Goal: Contribute content: Contribute content

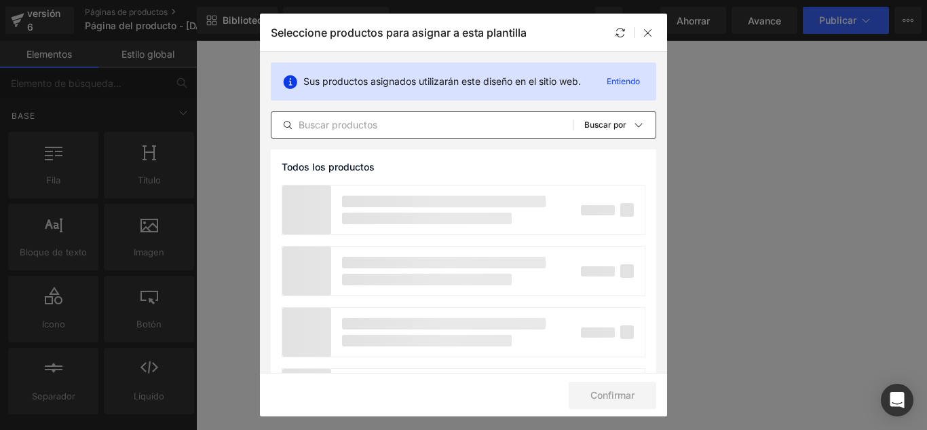
click at [381, 131] on input "text" at bounding box center [422, 125] width 301 height 16
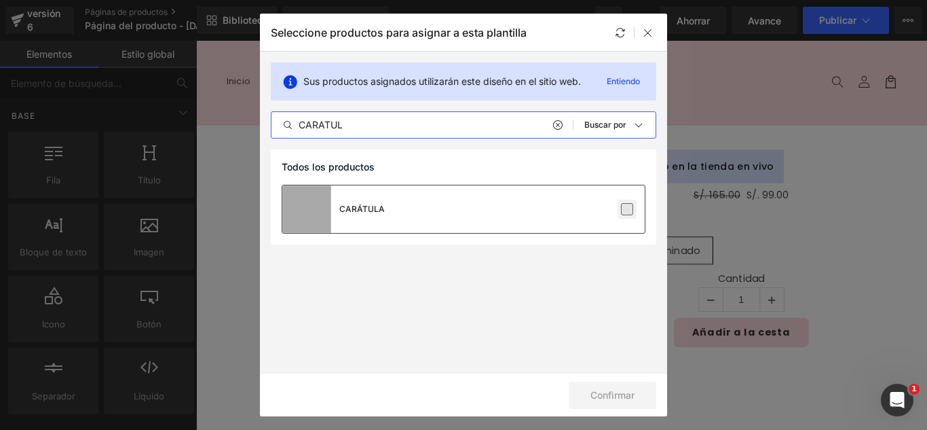
type input "CARATUL"
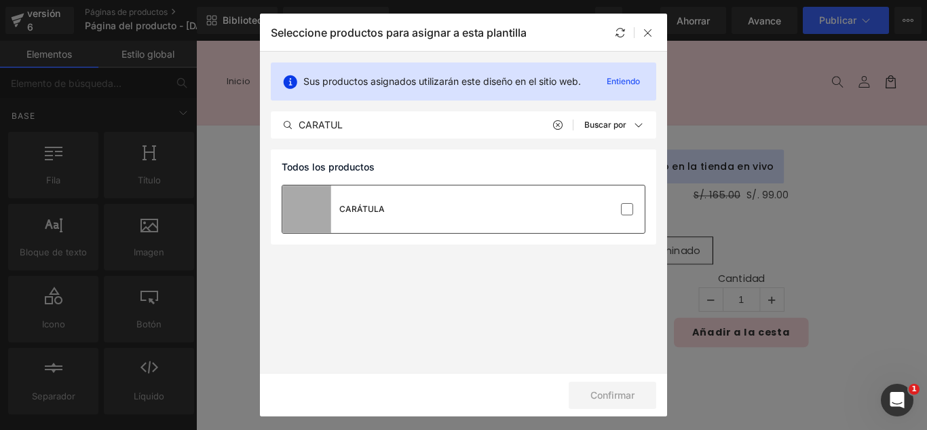
drag, startPoint x: 624, startPoint y: 212, endPoint x: 618, endPoint y: 227, distance: 16.1
click at [624, 212] on label at bounding box center [627, 209] width 12 height 12
click at [627, 209] on input "checkbox" at bounding box center [627, 209] width 0 height 0
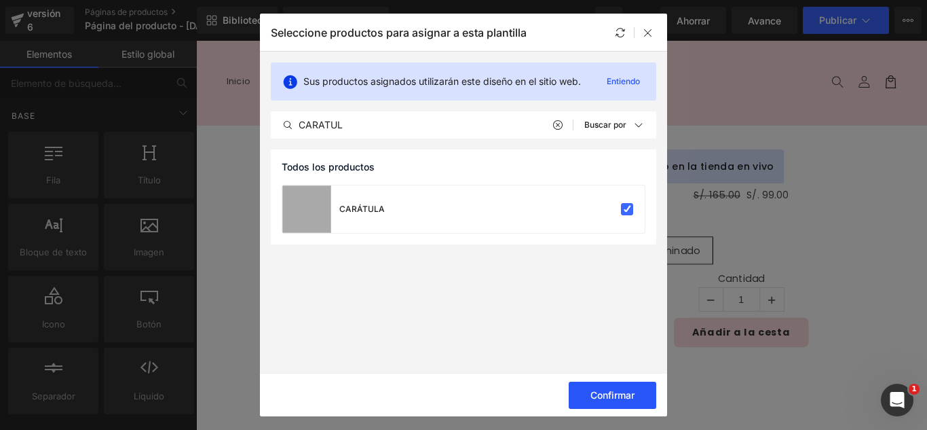
click at [621, 392] on font "Confirmar" at bounding box center [613, 395] width 44 height 12
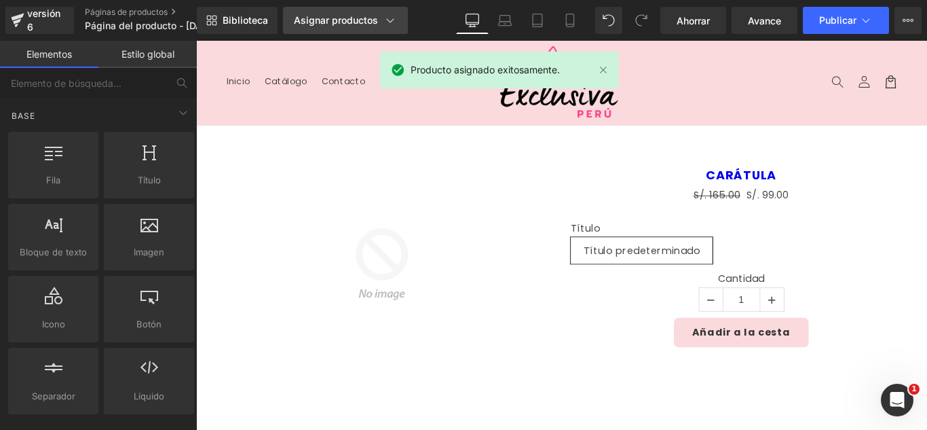
click at [362, 22] on font "Asignar productos" at bounding box center [336, 20] width 84 height 12
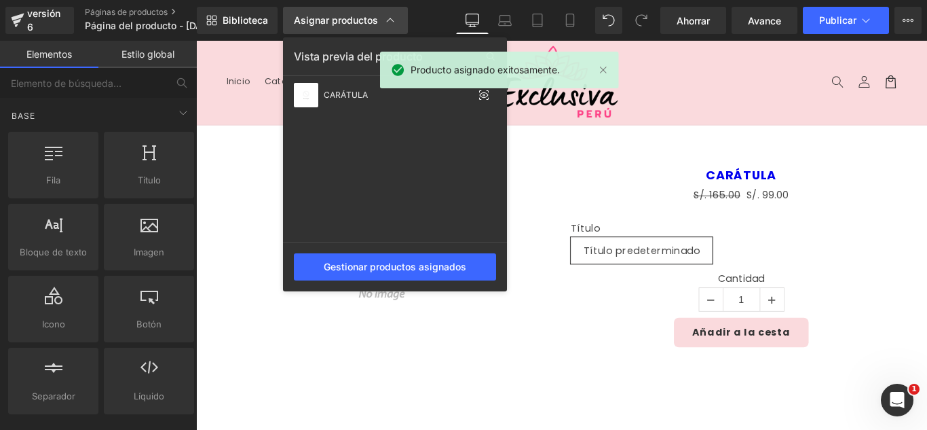
click at [362, 22] on font "Asignar productos" at bounding box center [336, 20] width 84 height 12
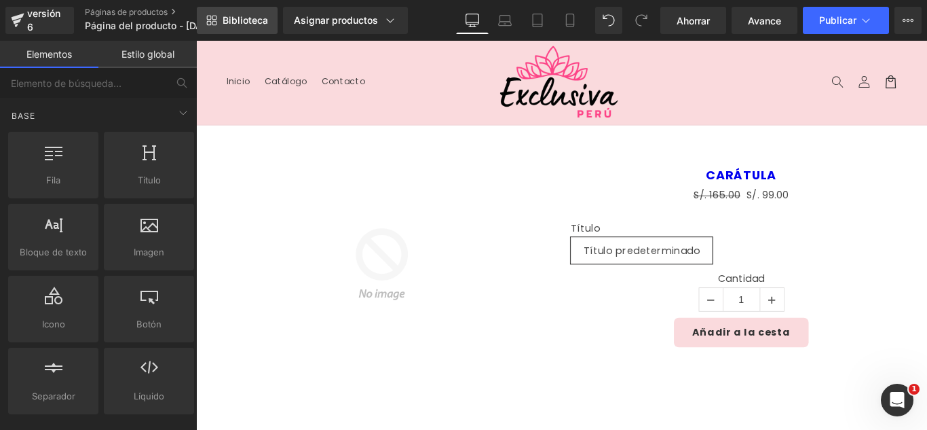
click at [255, 25] on font "Biblioteca" at bounding box center [245, 20] width 45 height 12
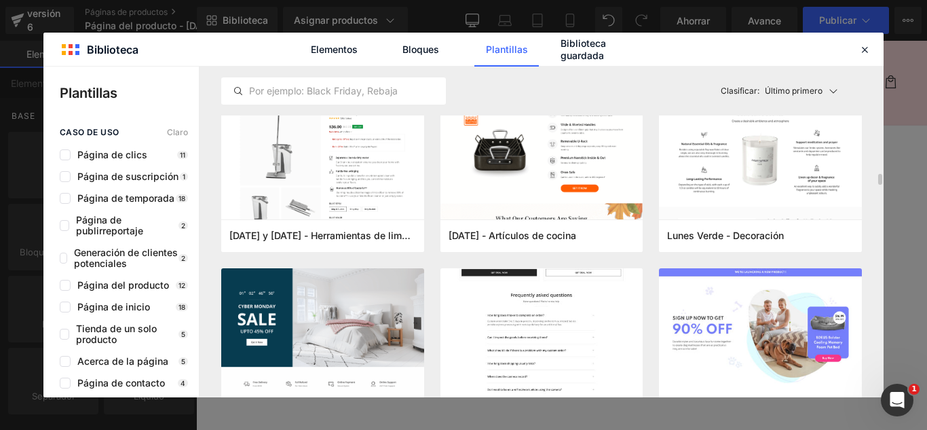
scroll to position [3055, 0]
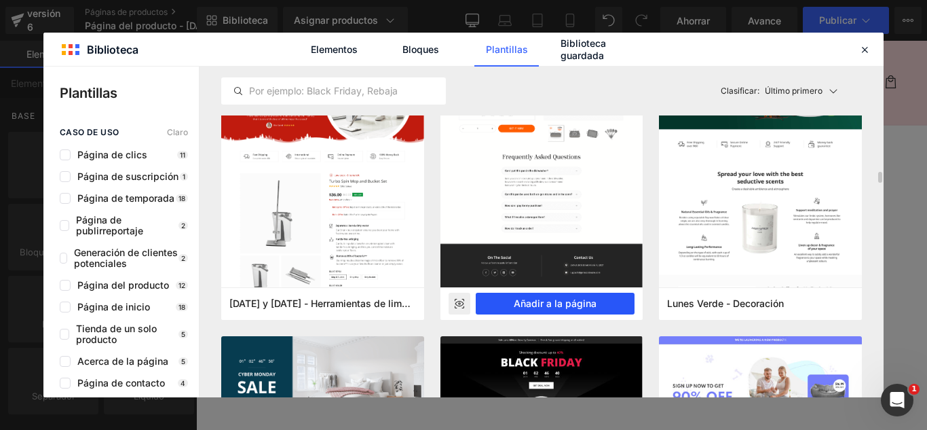
click at [531, 304] on font "Añadir a la página" at bounding box center [555, 303] width 83 height 12
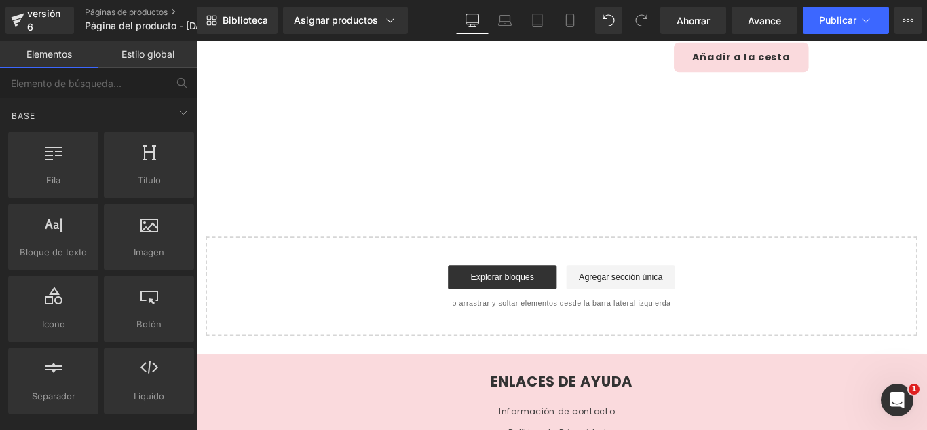
scroll to position [322, 0]
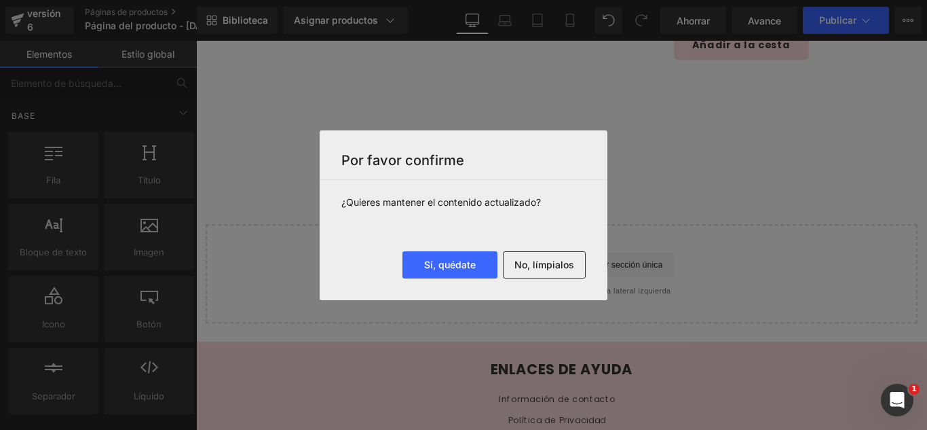
click at [526, 266] on font "No, límpialos" at bounding box center [545, 265] width 60 height 12
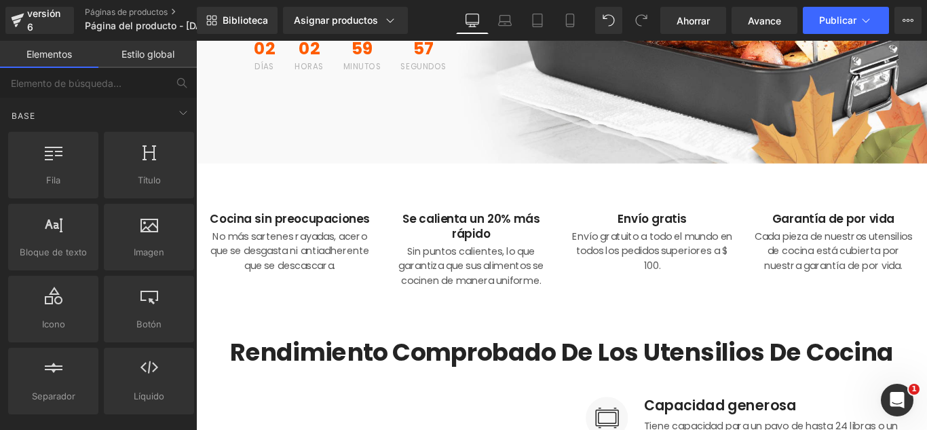
scroll to position [407, 0]
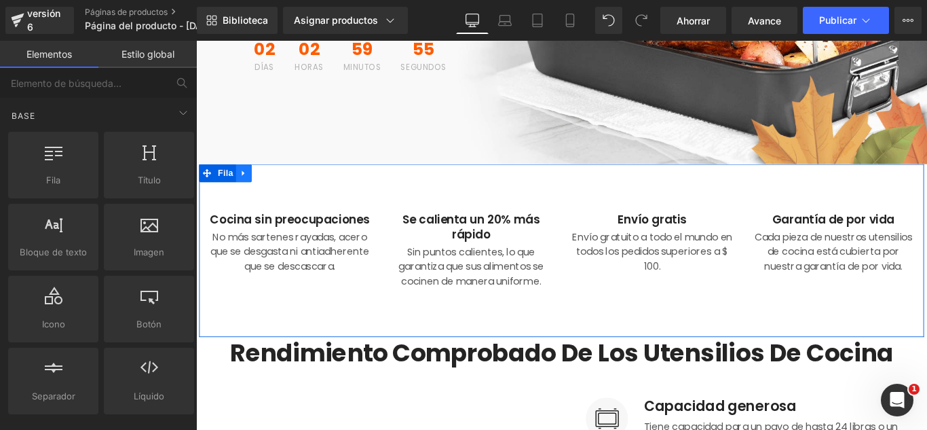
click at [245, 193] on icon at bounding box center [250, 190] width 10 height 10
click at [276, 191] on link at bounding box center [285, 189] width 18 height 20
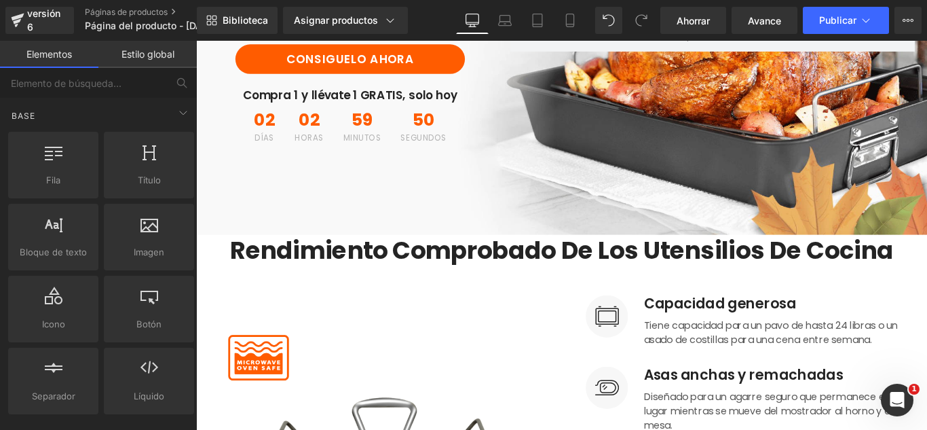
scroll to position [339, 0]
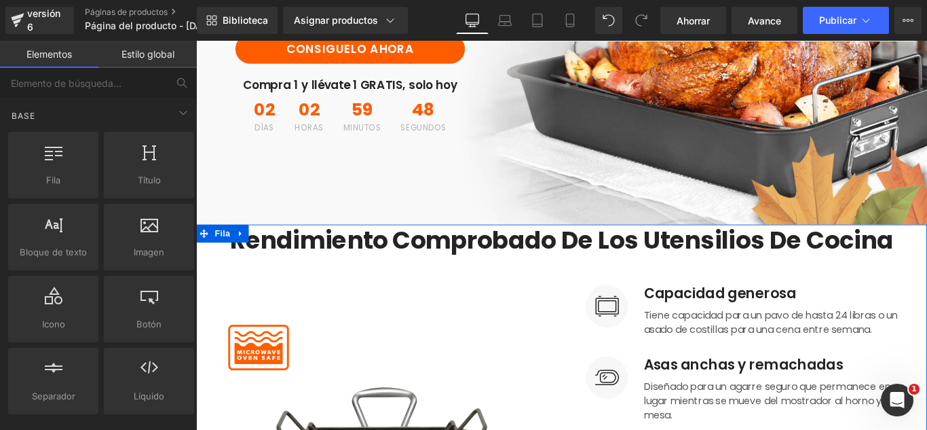
click at [244, 259] on icon at bounding box center [247, 258] width 10 height 10
click at [277, 255] on icon at bounding box center [282, 258] width 10 height 10
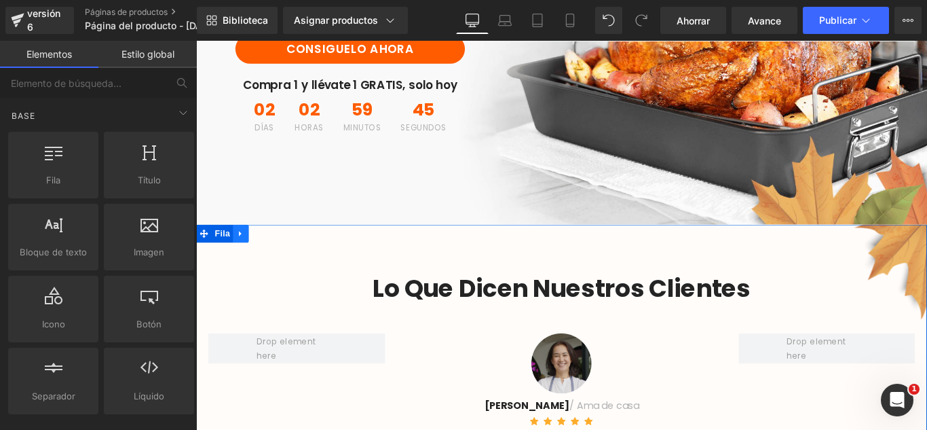
click at [242, 255] on icon at bounding box center [247, 258] width 10 height 10
click at [277, 261] on icon at bounding box center [282, 258] width 10 height 10
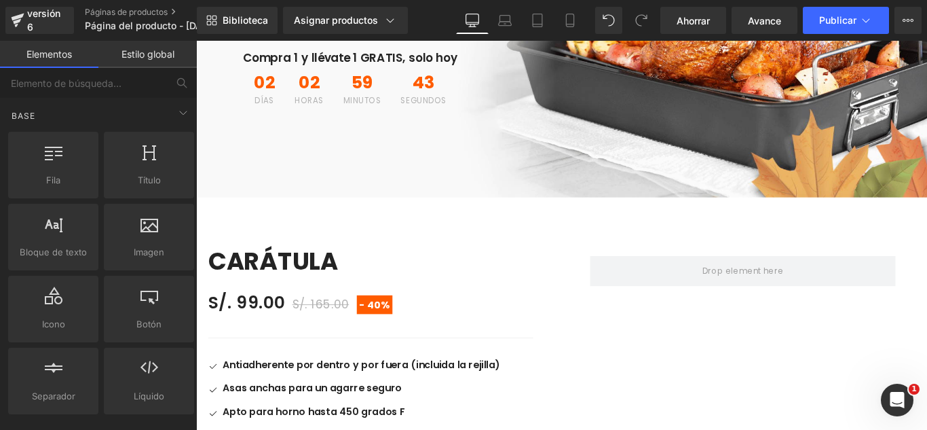
scroll to position [475, 0]
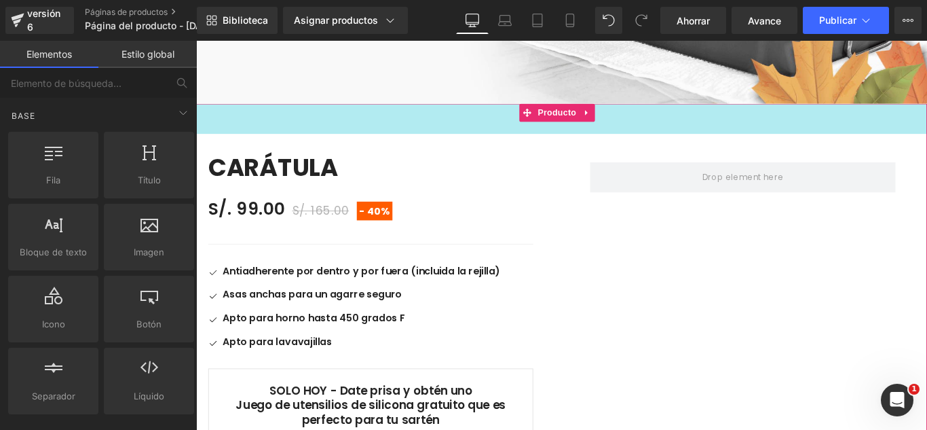
click at [639, 131] on link at bounding box center [636, 121] width 18 height 20
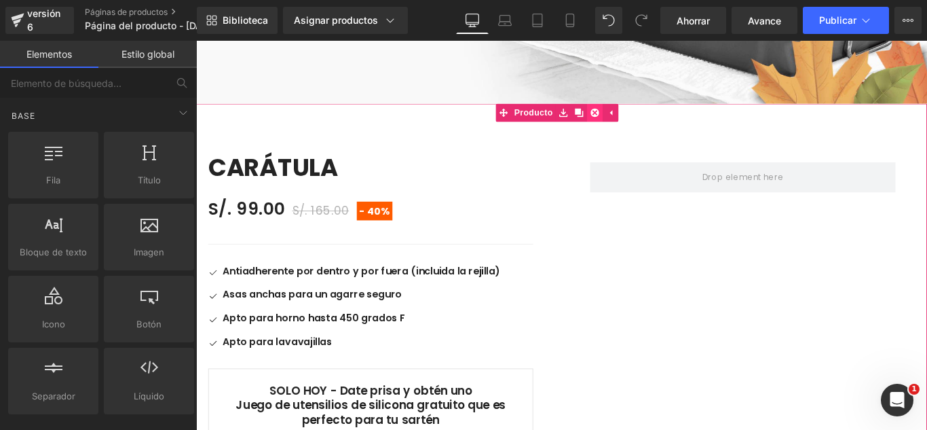
click at [644, 125] on icon at bounding box center [644, 122] width 10 height 10
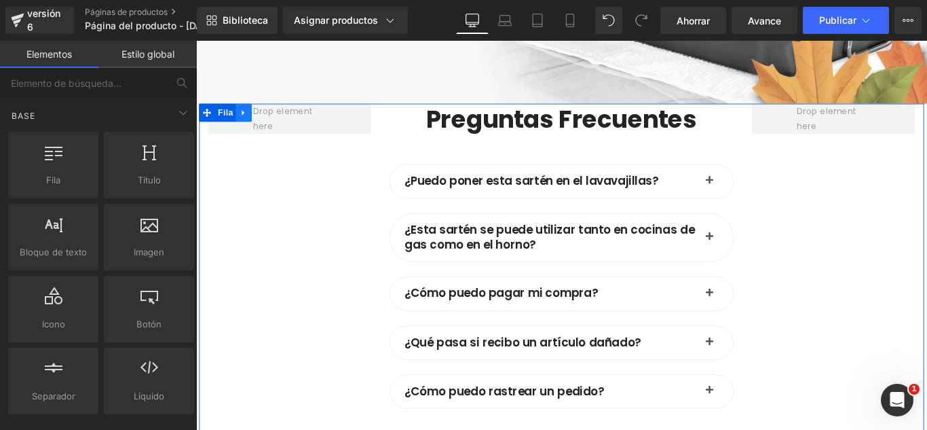
click at [247, 117] on icon at bounding box center [250, 122] width 10 height 10
click at [283, 120] on icon at bounding box center [285, 122] width 10 height 10
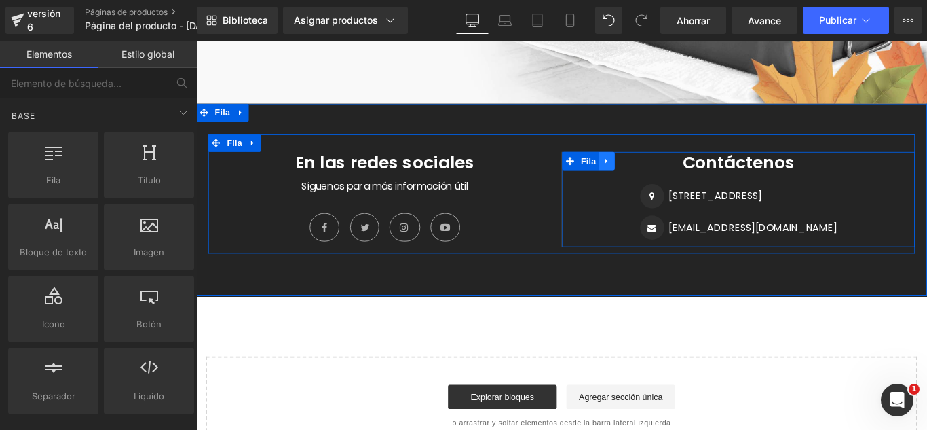
click at [653, 172] on icon at bounding box center [658, 176] width 10 height 10
click at [688, 172] on icon at bounding box center [693, 176] width 10 height 10
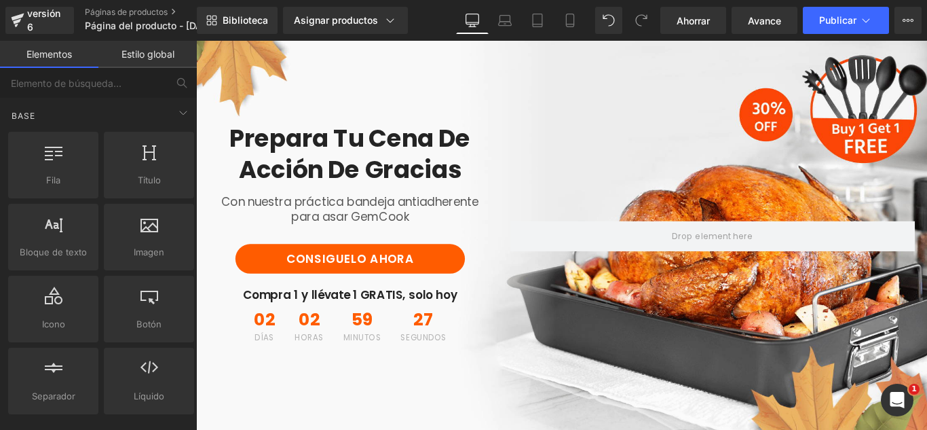
scroll to position [0, 0]
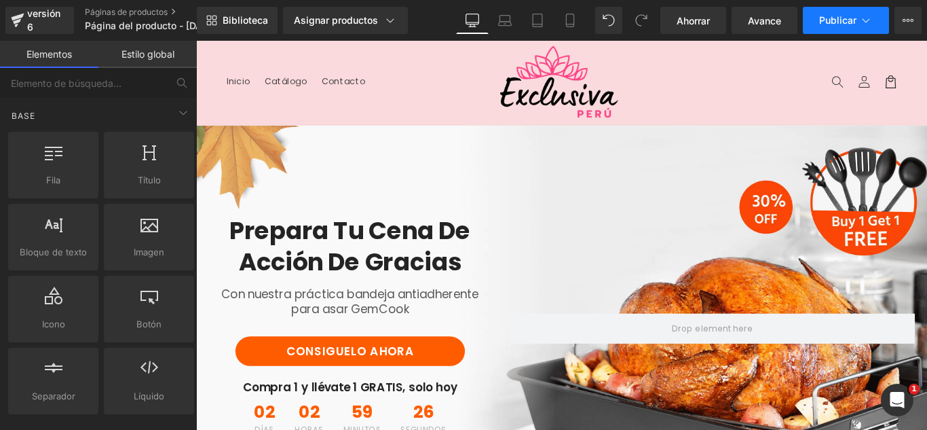
click at [864, 23] on icon at bounding box center [866, 21] width 14 height 14
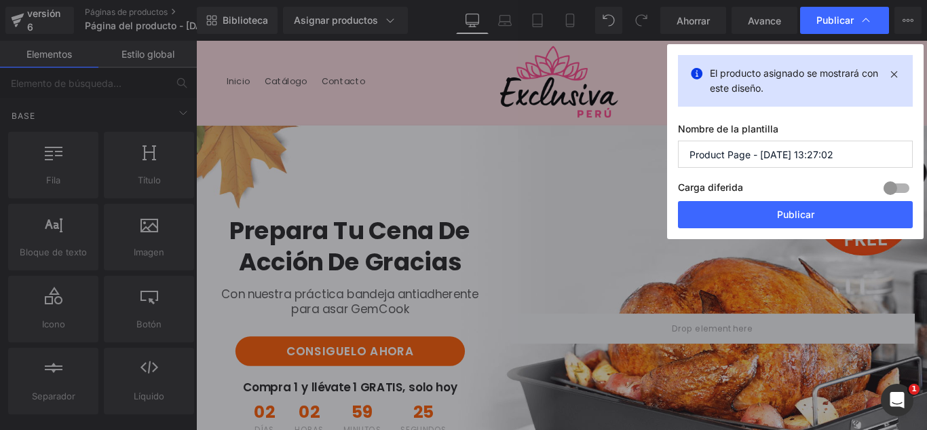
click at [847, 154] on input "Product Page - Oct 15, 13:27:02" at bounding box center [795, 154] width 235 height 27
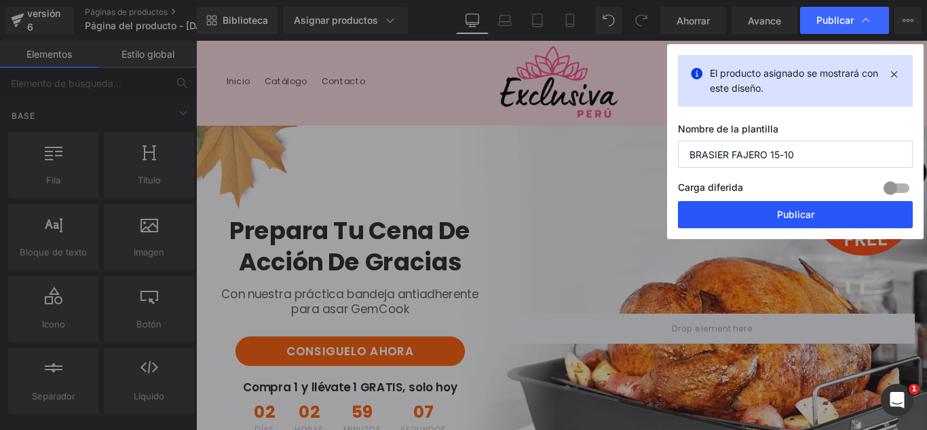
type input "BRASIER FAJERO 15-10"
click at [813, 217] on font "Publicar" at bounding box center [795, 214] width 37 height 12
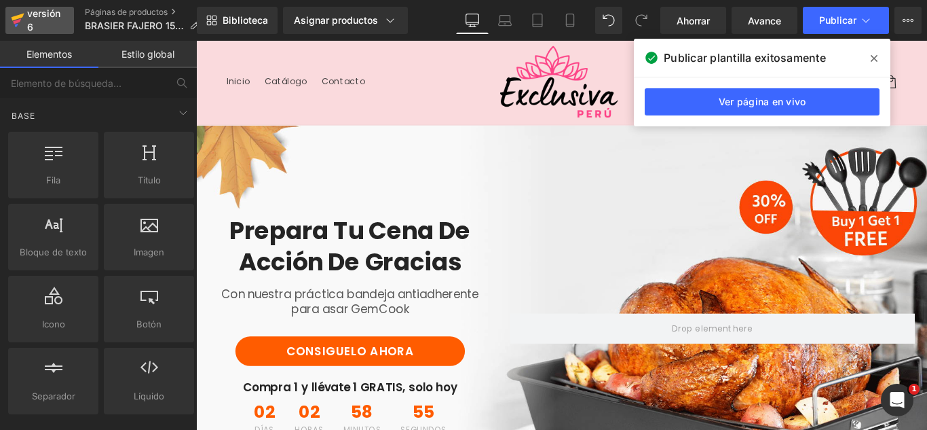
click at [37, 22] on div "versión 6" at bounding box center [44, 20] width 41 height 31
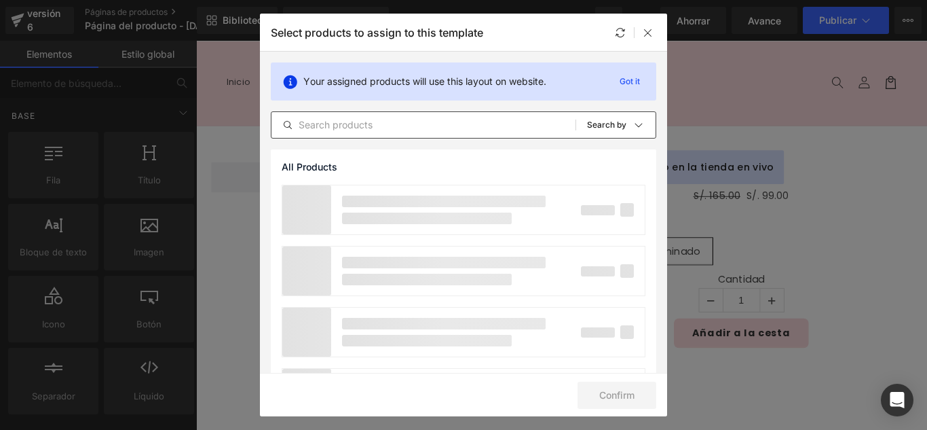
click at [403, 132] on input "text" at bounding box center [424, 125] width 304 height 16
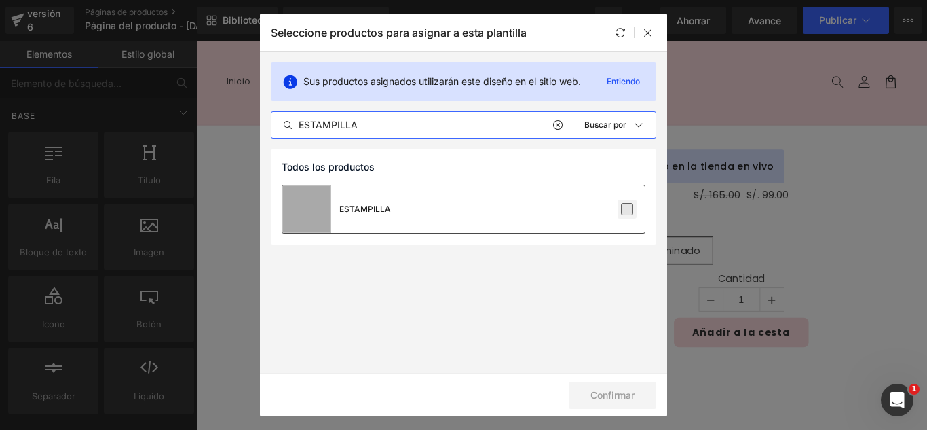
type input "ESTAMPILLA"
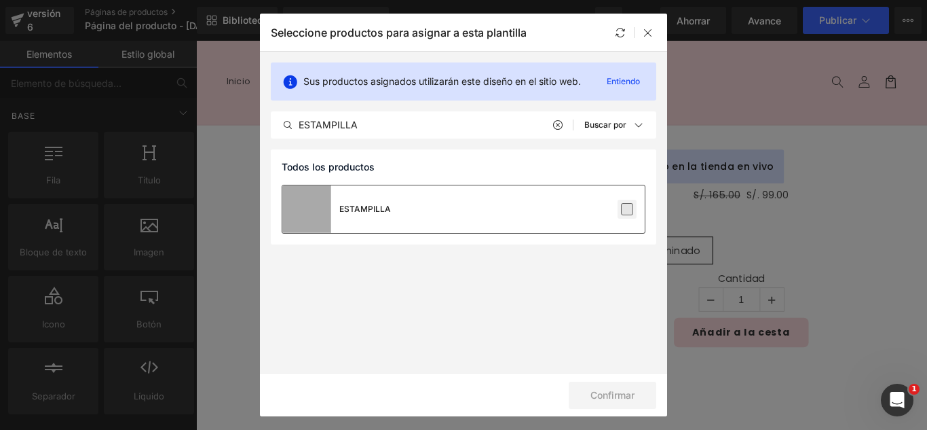
click at [623, 209] on label at bounding box center [627, 209] width 12 height 12
click at [627, 209] on input "checkbox" at bounding box center [627, 209] width 0 height 0
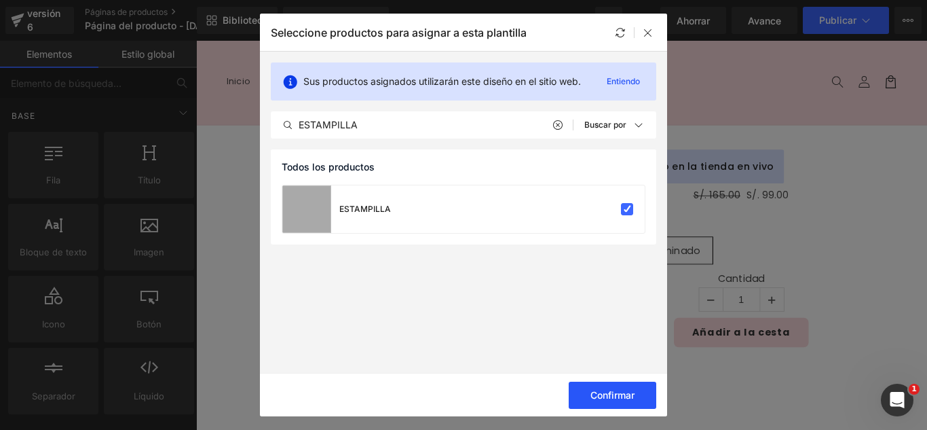
click at [617, 396] on font "Confirmar" at bounding box center [613, 395] width 44 height 12
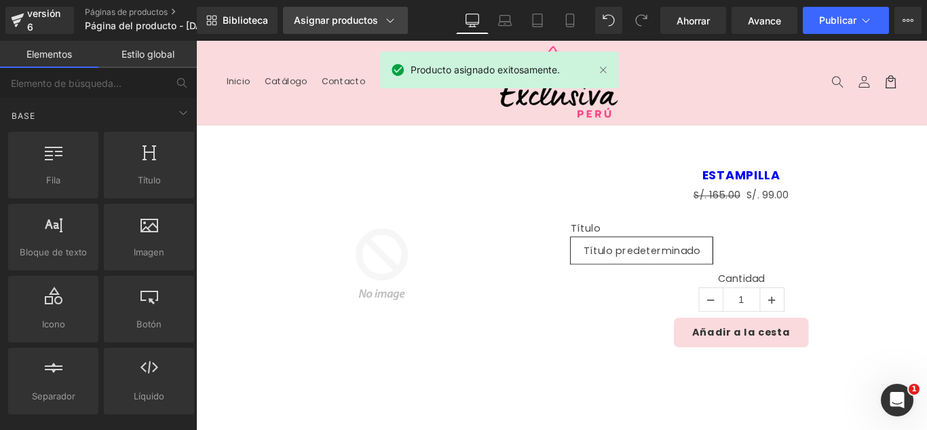
click at [337, 22] on font "Asignar productos" at bounding box center [336, 20] width 84 height 12
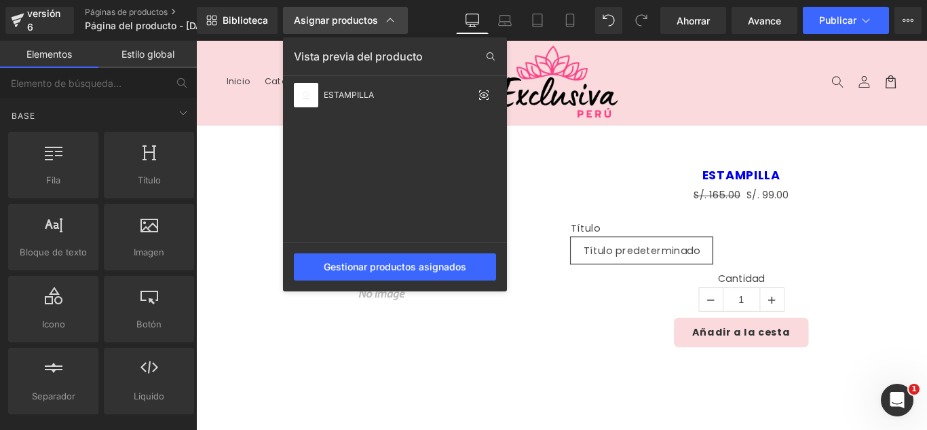
click at [337, 22] on font "Asignar productos" at bounding box center [336, 20] width 84 height 12
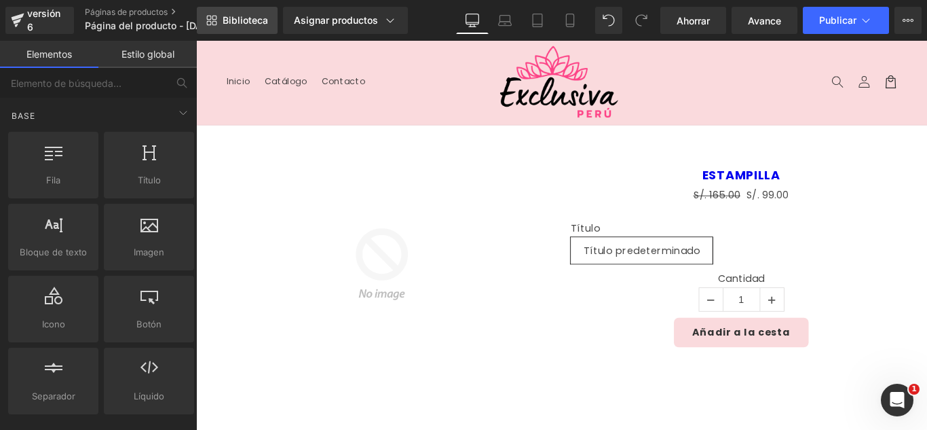
click at [242, 20] on font "Biblioteca" at bounding box center [245, 20] width 45 height 12
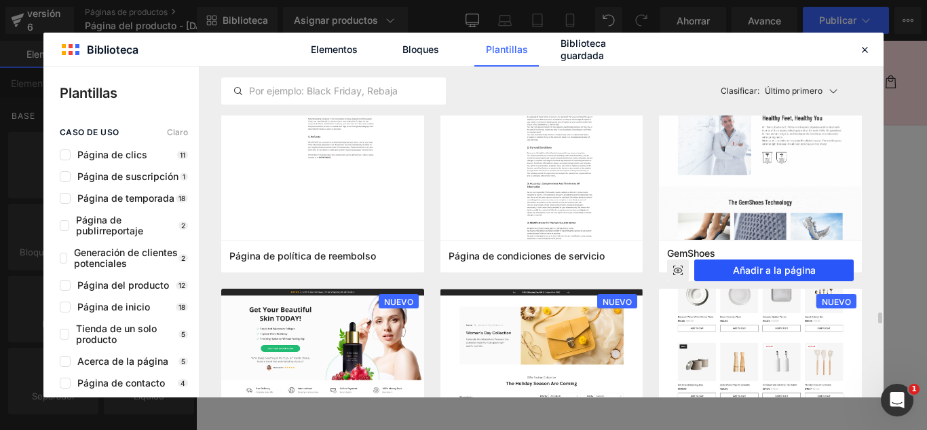
scroll to position [1290, 0]
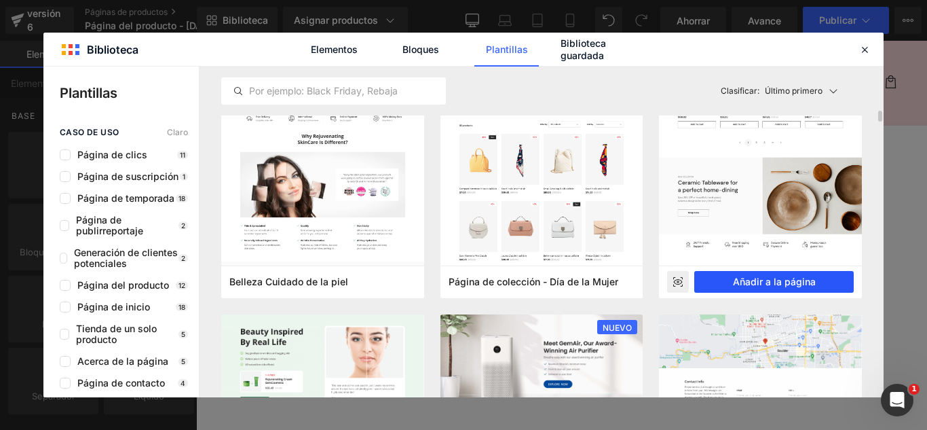
click at [787, 279] on font "Añadir a la página" at bounding box center [774, 282] width 83 height 12
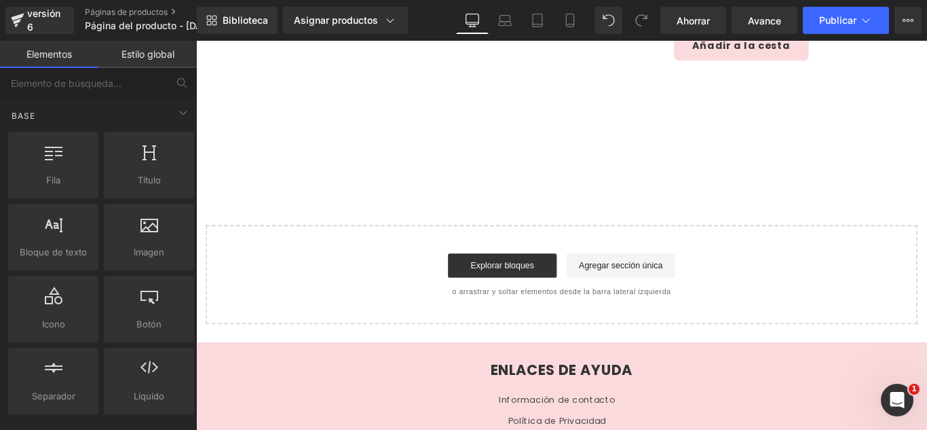
scroll to position [322, 0]
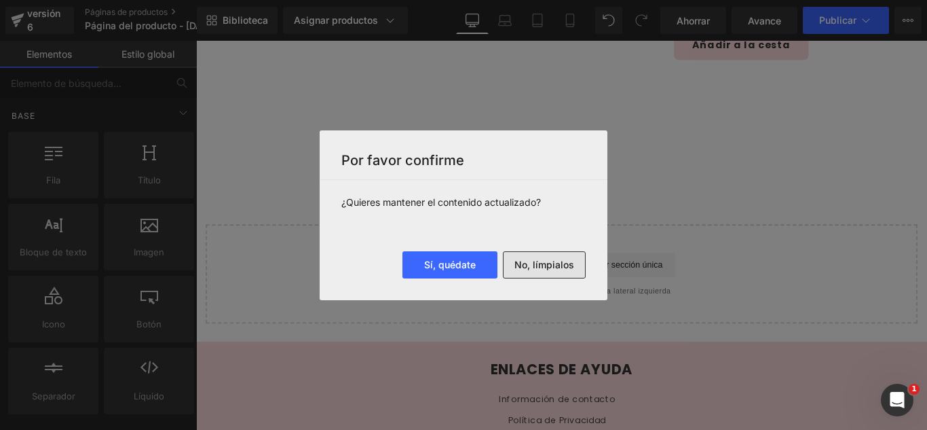
click at [552, 271] on button "No, límpialos" at bounding box center [544, 264] width 83 height 27
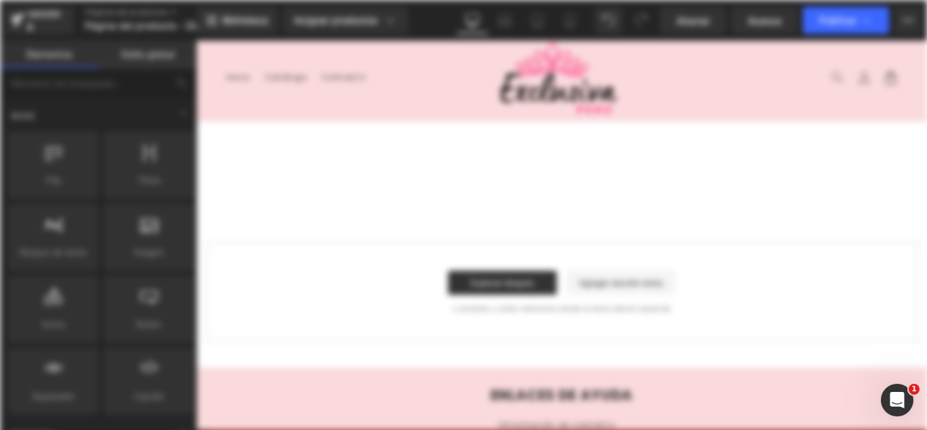
scroll to position [0, 0]
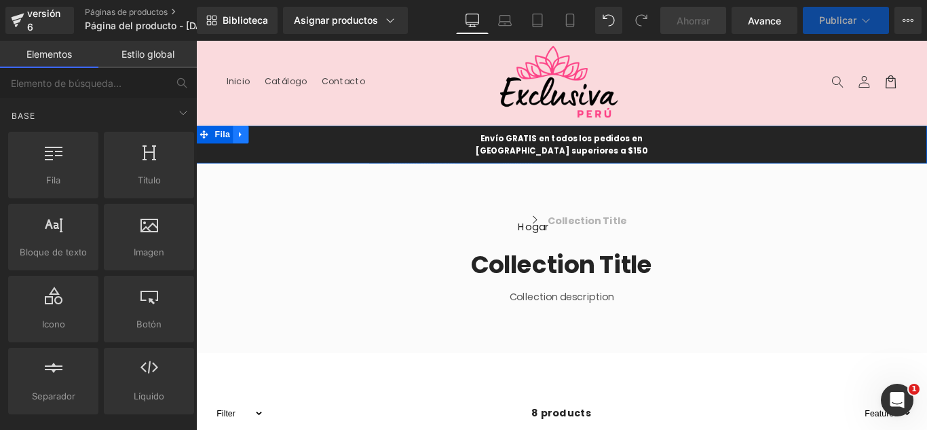
click at [242, 150] on icon at bounding box center [247, 146] width 10 height 10
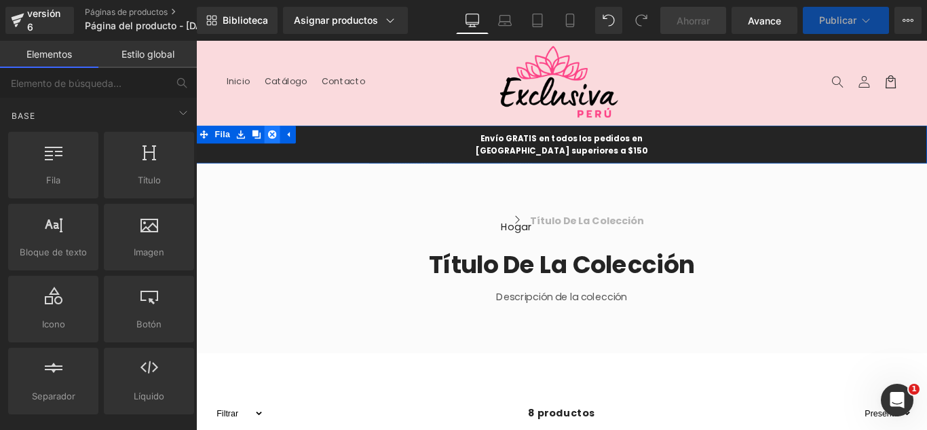
click at [279, 145] on icon at bounding box center [282, 146] width 10 height 10
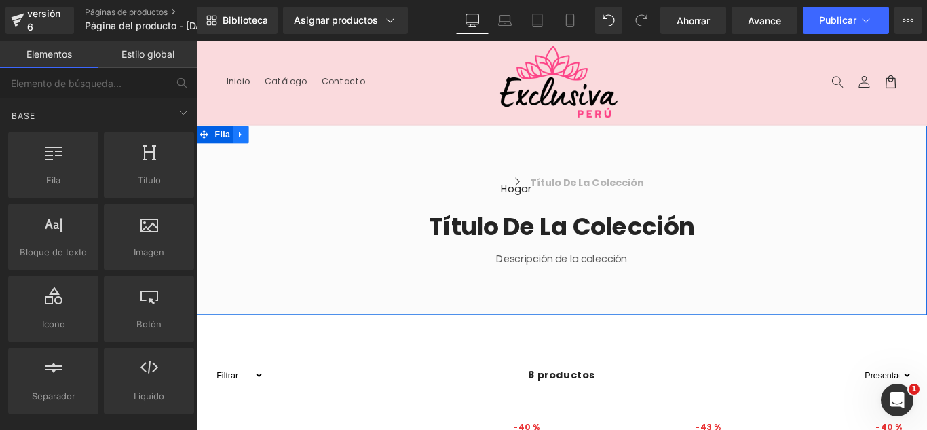
click at [242, 150] on icon at bounding box center [247, 146] width 10 height 10
click at [277, 141] on icon at bounding box center [282, 146] width 10 height 10
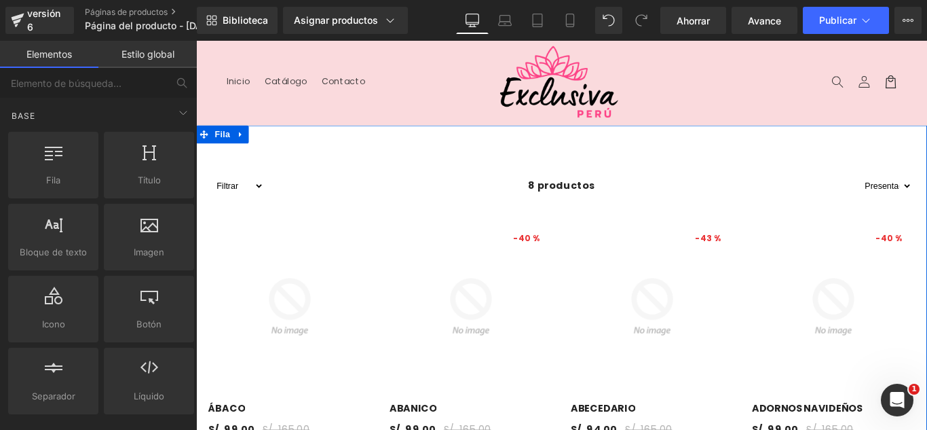
click at [243, 149] on icon at bounding box center [247, 146] width 10 height 10
click at [280, 144] on icon at bounding box center [282, 146] width 10 height 10
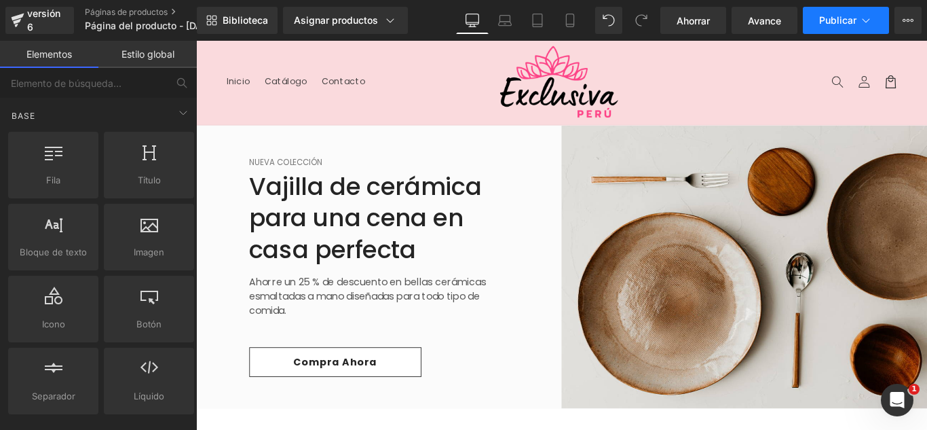
click at [829, 32] on button "Publicar" at bounding box center [846, 20] width 86 height 27
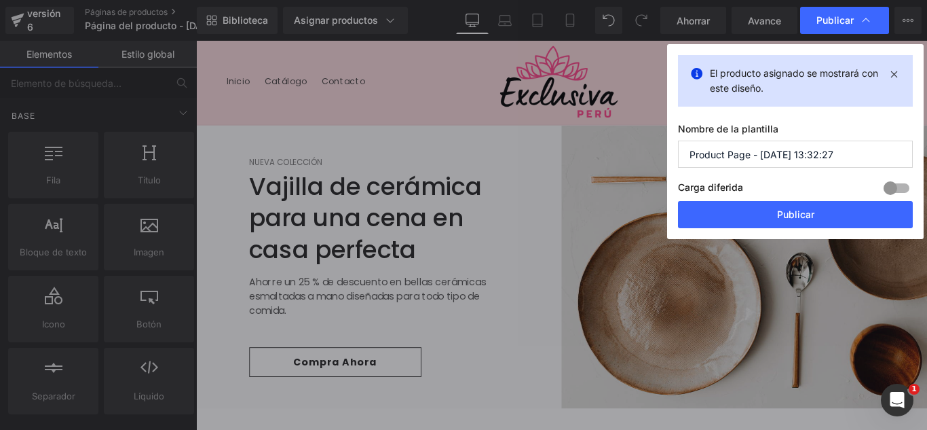
click at [832, 156] on input "Product Page - Oct 15, 13:32:27" at bounding box center [795, 154] width 235 height 27
click at [832, 155] on input "Product Page - Oct 15, 13:32:27" at bounding box center [795, 154] width 235 height 27
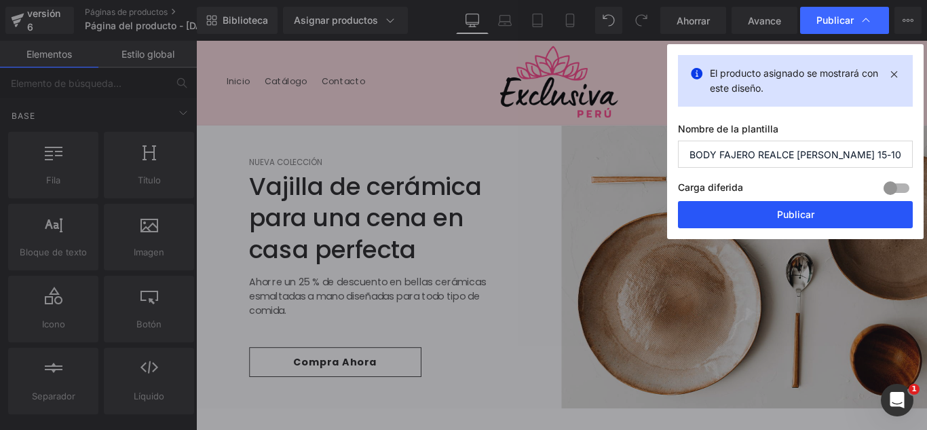
type input "BODY FAJERO REALCE DE BUSTO 15-10"
click at [836, 213] on button "Publicar" at bounding box center [795, 214] width 235 height 27
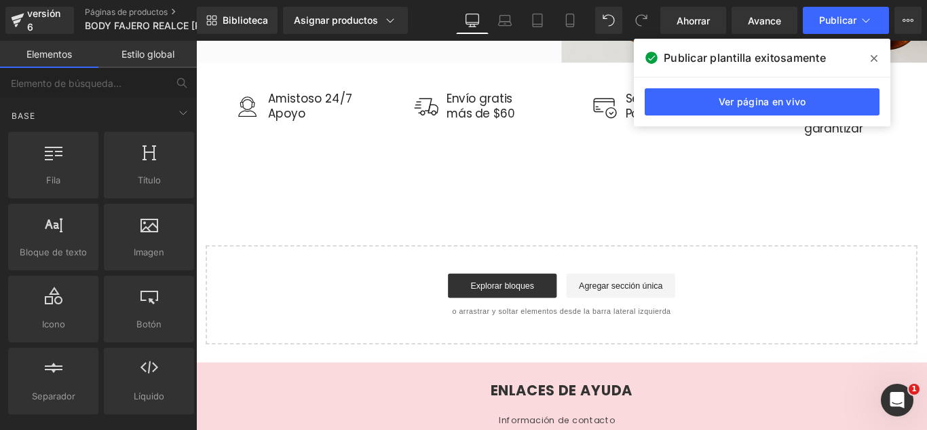
scroll to position [44, 0]
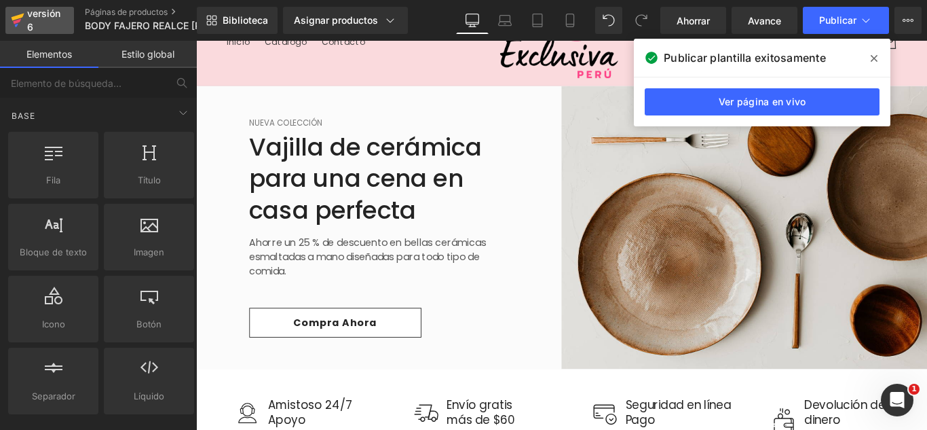
click at [43, 30] on div "versión 6" at bounding box center [44, 20] width 41 height 31
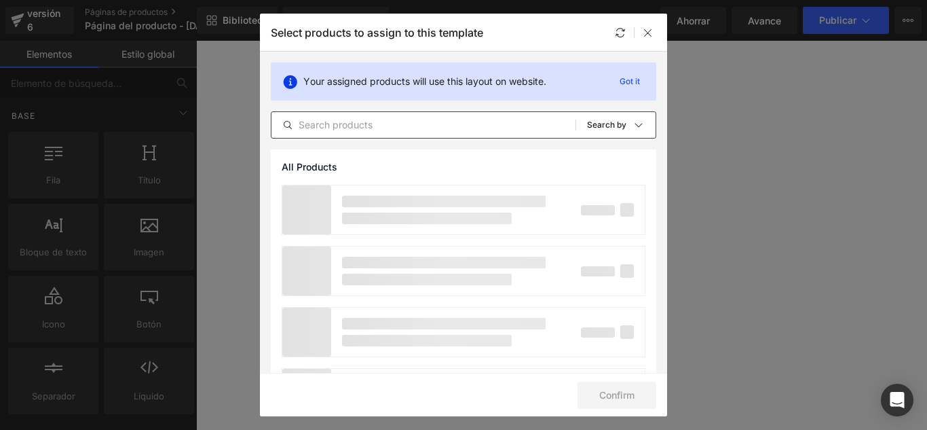
click at [379, 132] on input "text" at bounding box center [424, 125] width 304 height 16
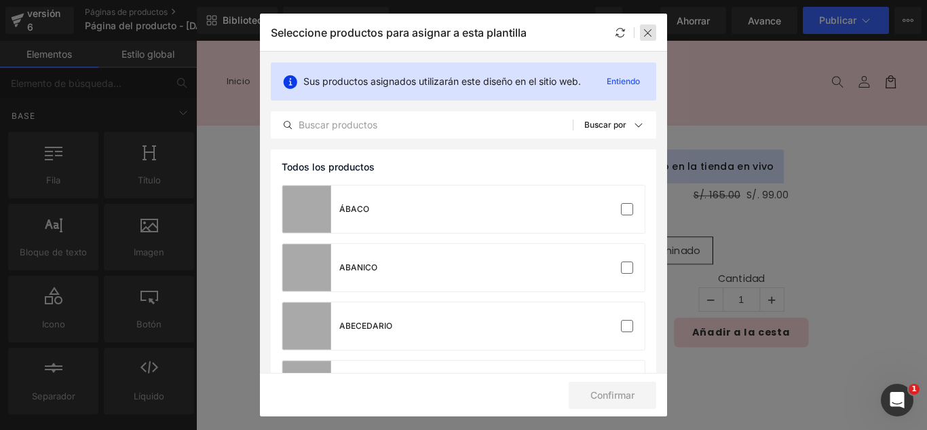
click at [650, 37] on icon at bounding box center [648, 32] width 11 height 11
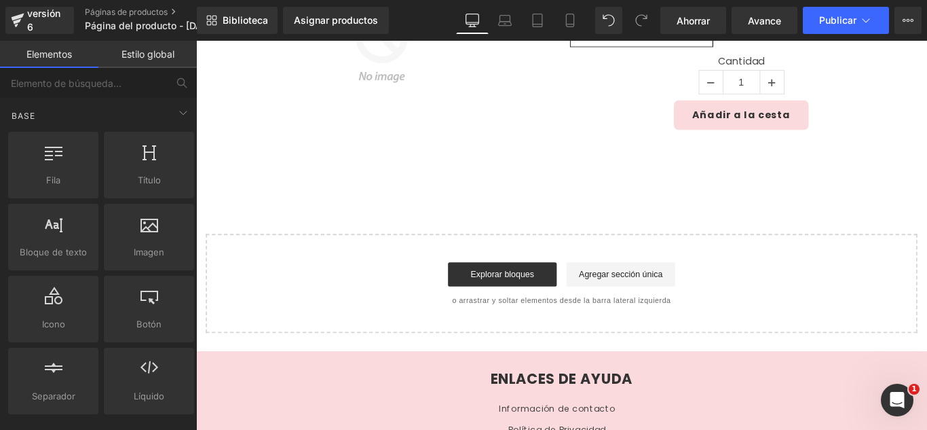
scroll to position [428, 0]
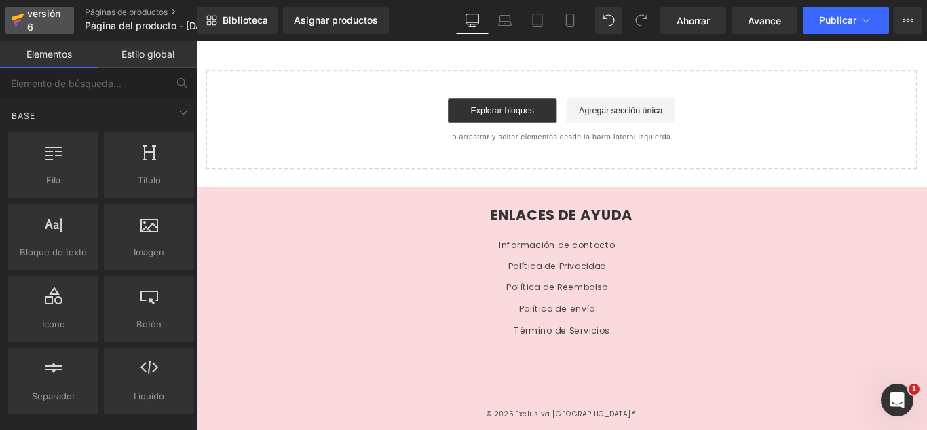
click at [40, 25] on div "versión 6" at bounding box center [44, 20] width 41 height 31
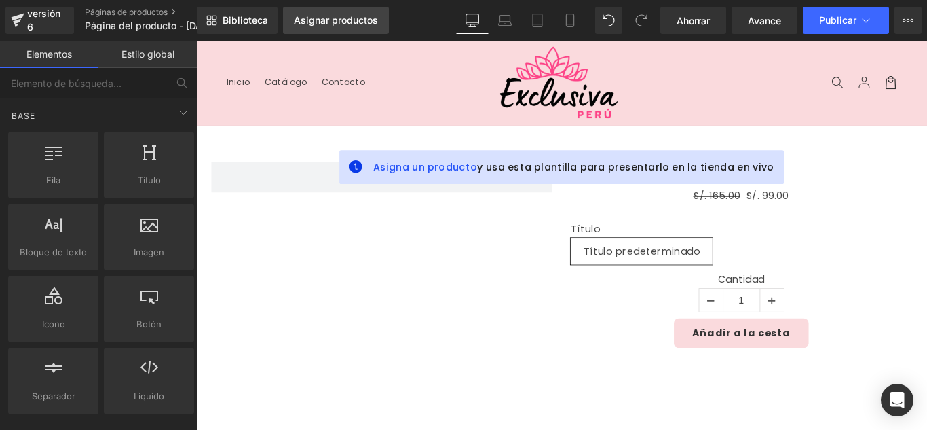
click at [358, 20] on font "Asignar productos" at bounding box center [336, 20] width 84 height 12
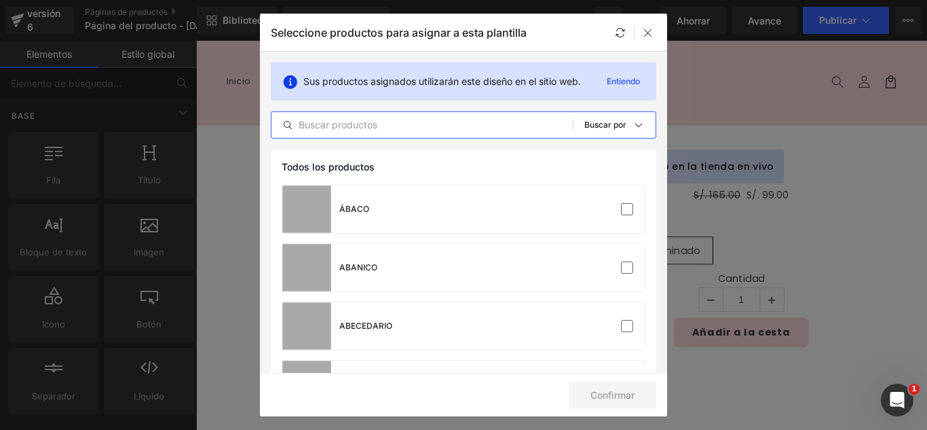
click at [395, 130] on input "text" at bounding box center [422, 125] width 301 height 16
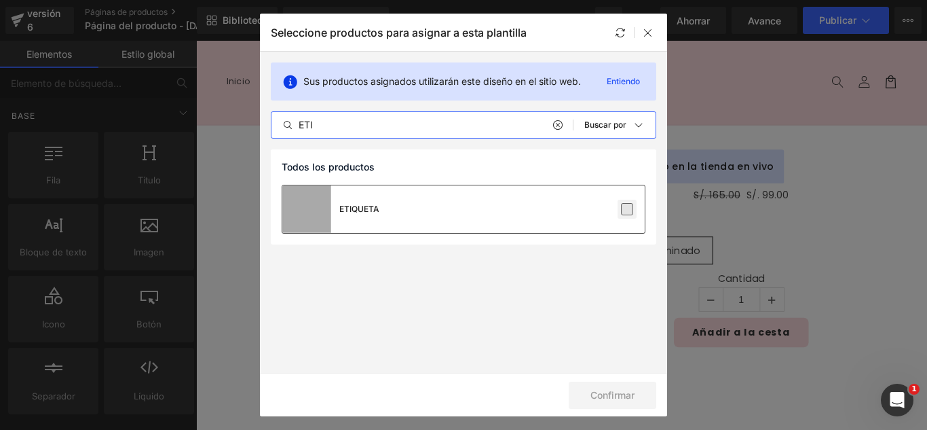
type input "ETI"
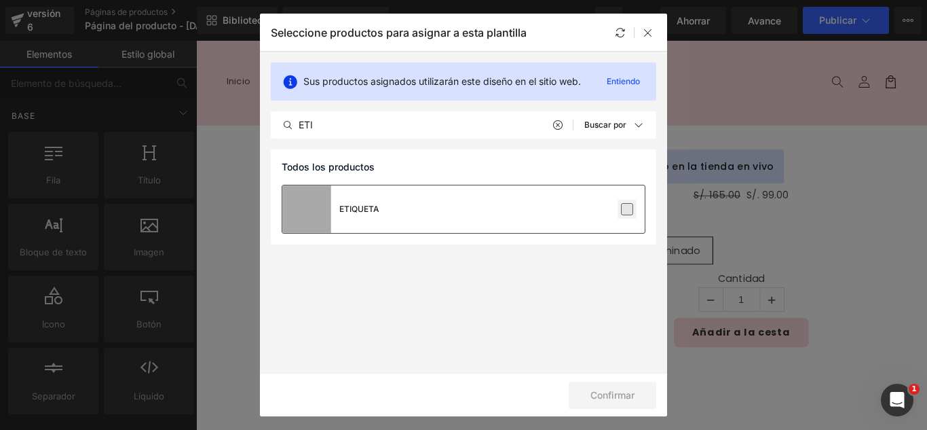
click at [624, 207] on label at bounding box center [627, 209] width 12 height 12
click at [627, 209] on input "checkbox" at bounding box center [627, 209] width 0 height 0
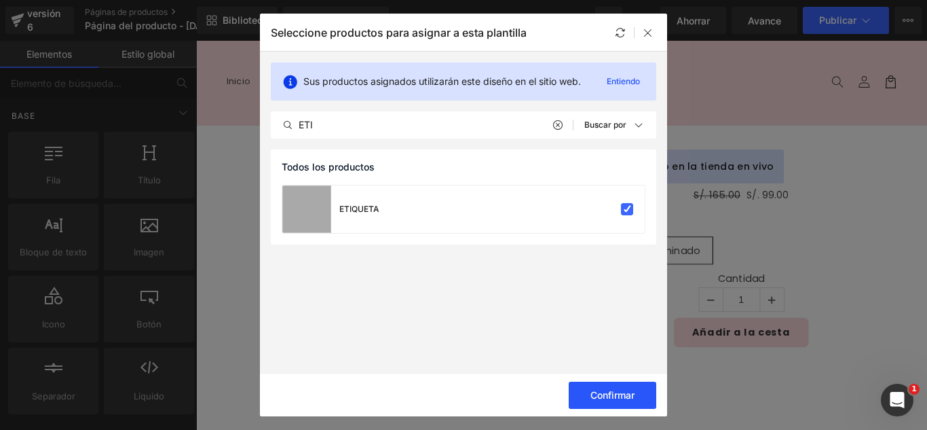
click at [610, 394] on font "Confirmar" at bounding box center [613, 395] width 44 height 12
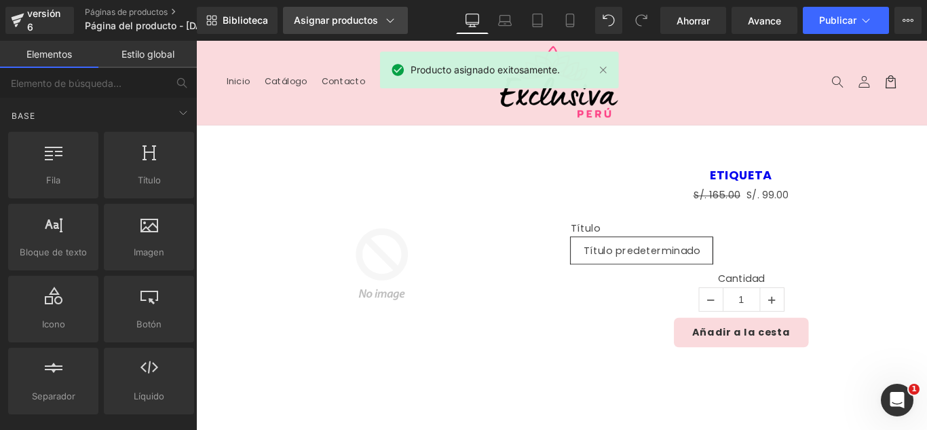
click at [381, 20] on div "Asignar productos" at bounding box center [345, 21] width 103 height 14
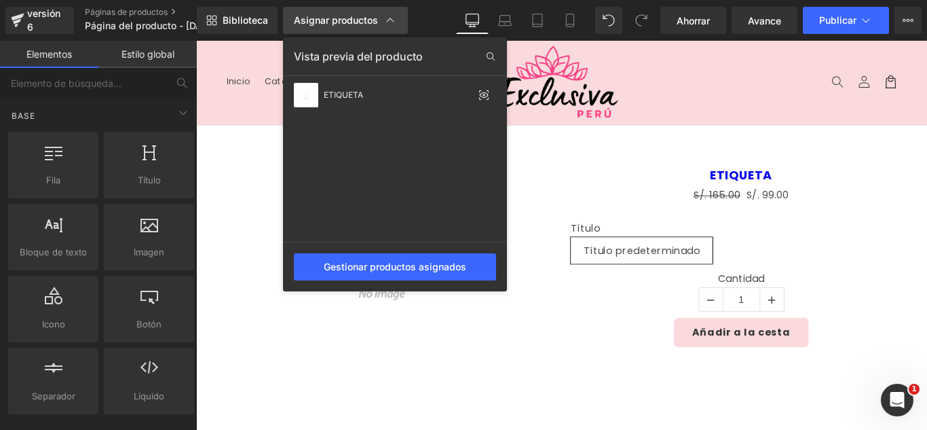
click at [381, 20] on div "Asignar productos" at bounding box center [345, 21] width 103 height 14
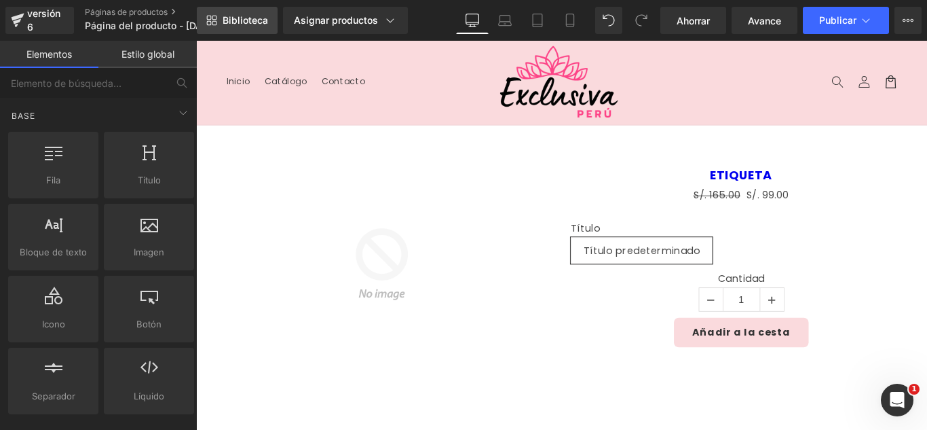
click at [244, 21] on font "Biblioteca" at bounding box center [245, 20] width 45 height 12
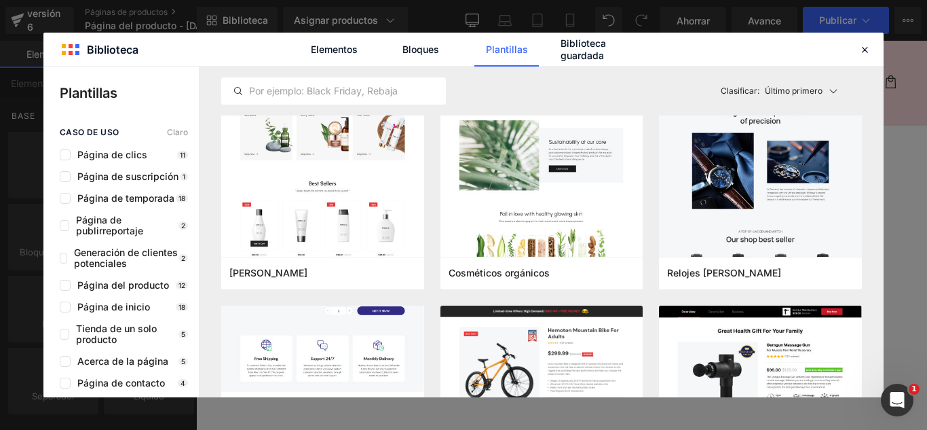
scroll to position [4548, 0]
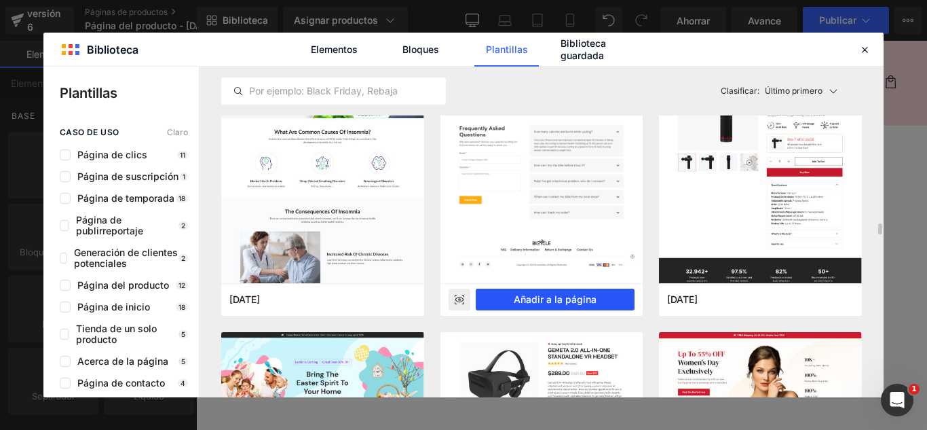
click at [584, 305] on button "Añadir a la página" at bounding box center [556, 299] width 160 height 22
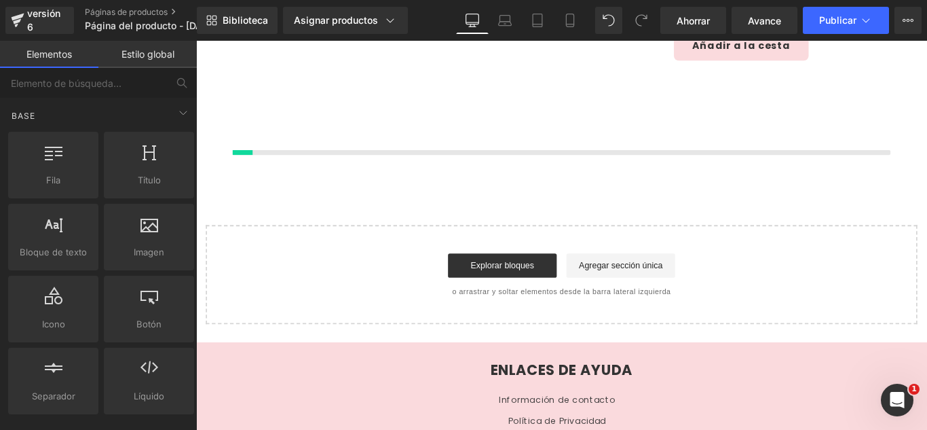
scroll to position [322, 0]
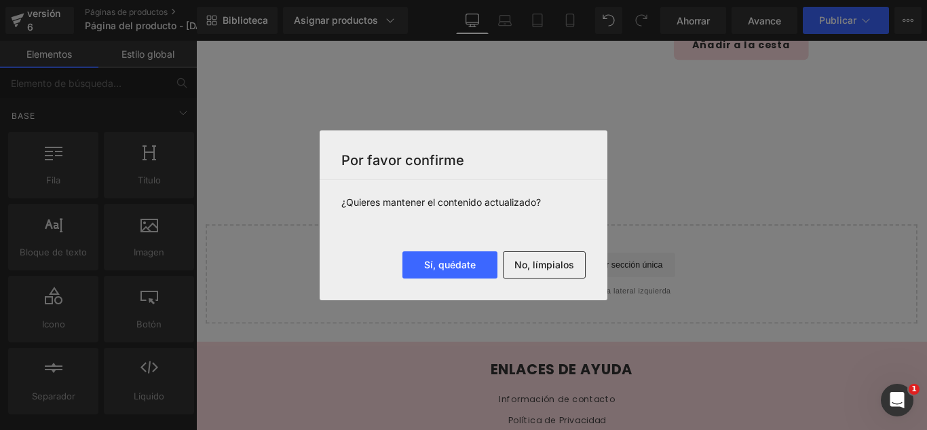
click at [544, 276] on button "No, límpialos" at bounding box center [544, 264] width 83 height 27
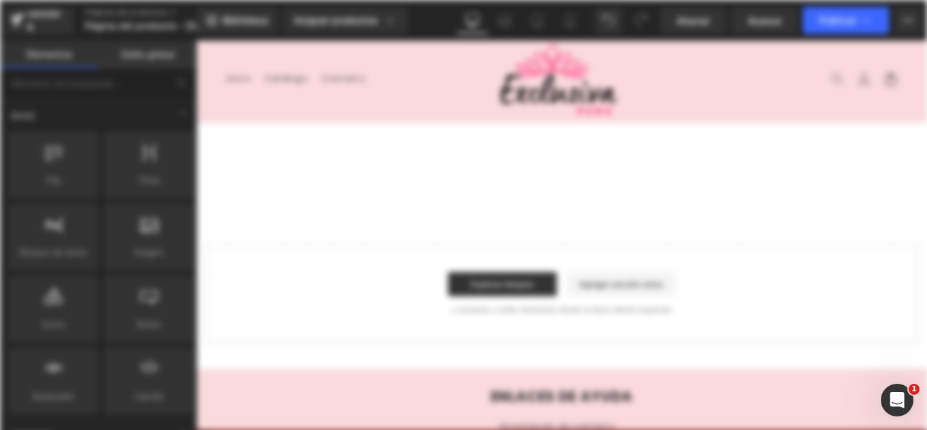
scroll to position [0, 0]
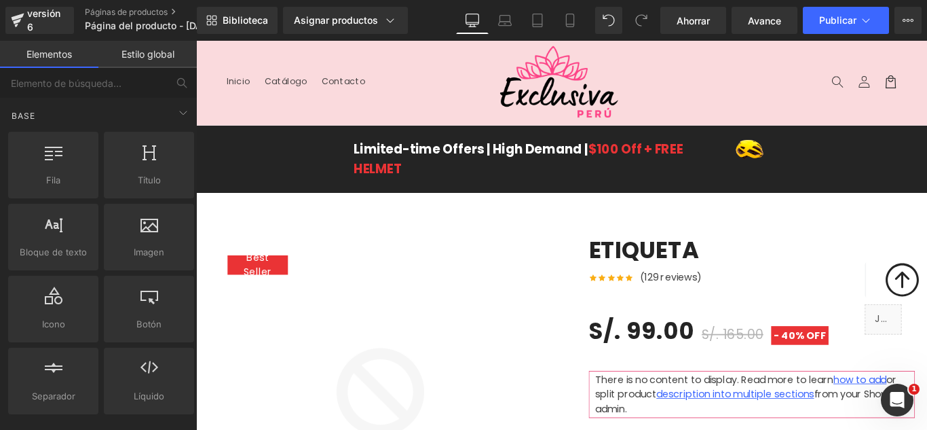
click at [392, 106] on header "Menú Inicio Catálogo Contacto Iniciar sesión Inicio Catálogo Contacto [GEOGRAPH…" at bounding box center [606, 88] width 821 height 94
click at [384, 204] on div "Limited-time Offers | High Demand | $100 Off + FREE HELMET Text Block Image Row…" at bounding box center [606, 173] width 821 height 75
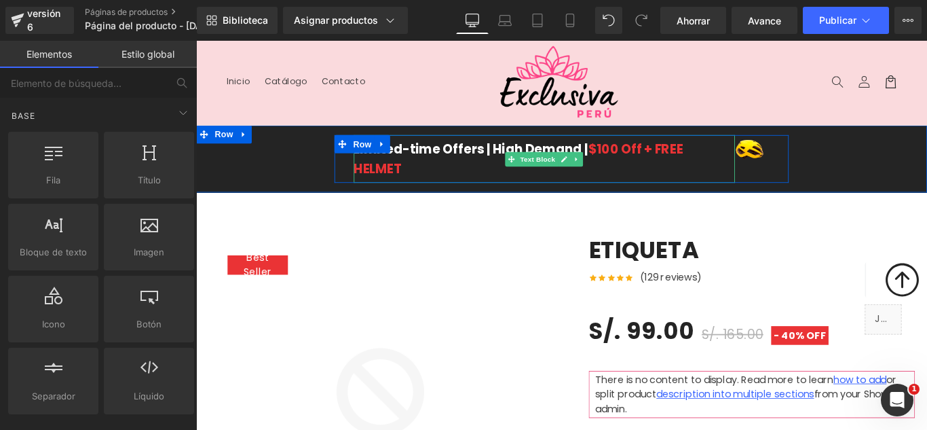
click at [411, 178] on font "$100 Off + FREE HELMET" at bounding box center [558, 173] width 370 height 41
click at [328, 156] on div "Limited-time Offers | High Demand | $100 Off + FREE HELMET Text Block Image Row" at bounding box center [606, 174] width 821 height 54
click at [413, 113] on header "Menú Inicio Catálogo Contacto Iniciar sesión Inicio Catálogo Contacto [GEOGRAPH…" at bounding box center [606, 88] width 821 height 94
click at [426, 109] on header "Menú Inicio Catálogo Contacto Iniciar sesión Inicio Catálogo Contacto [GEOGRAPH…" at bounding box center [606, 88] width 821 height 94
click at [244, 147] on div "Limited-time Offers | High Demand | $100 Off + FREE HELMET Text Block Image Row" at bounding box center [606, 174] width 821 height 54
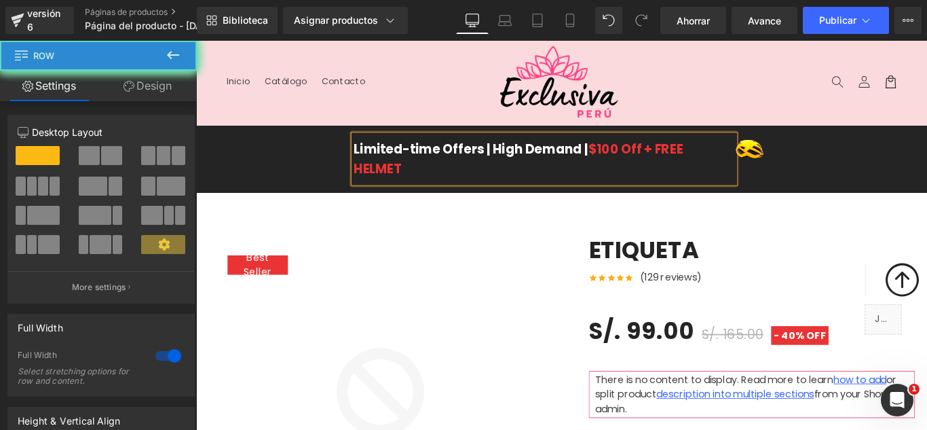
click at [238, 156] on div "Limited-time Offers | High Demand | $100 Off + FREE HELMET Text Block Image Row" at bounding box center [606, 174] width 821 height 54
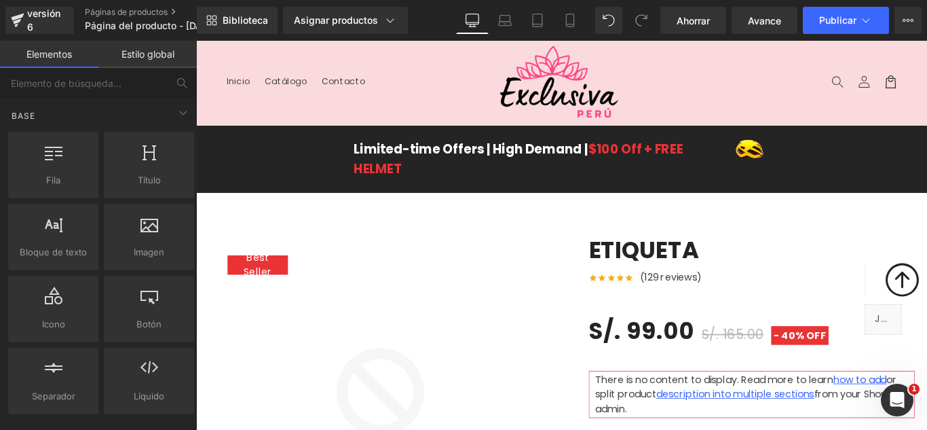
click at [273, 122] on header "Menú Inicio Catálogo Contacto Iniciar sesión Inicio Catálogo Contacto [GEOGRAPH…" at bounding box center [606, 88] width 821 height 94
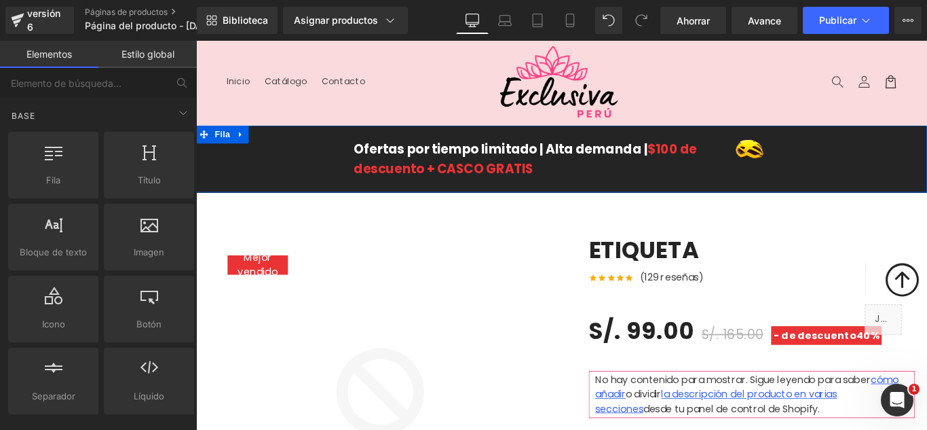
click at [243, 167] on div "Ofertas por tiempo limitado | Alta demanda | $100 de descuento + CASCO GRATIS B…" at bounding box center [606, 174] width 821 height 54
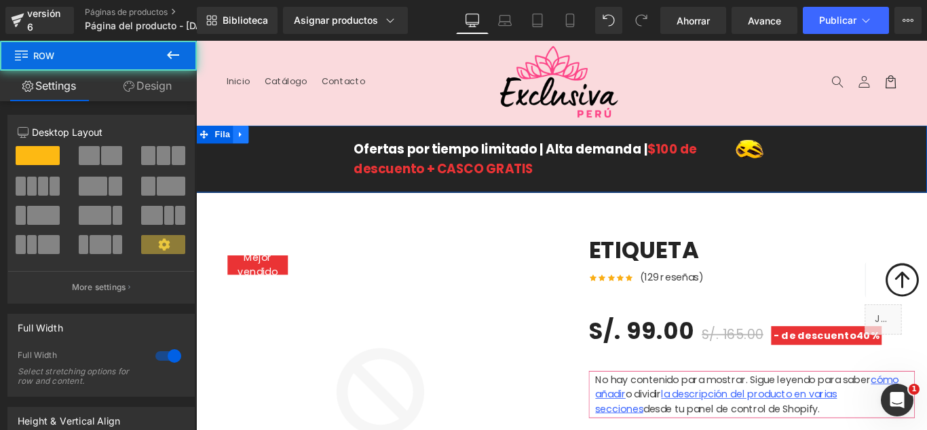
click at [242, 153] on link at bounding box center [247, 146] width 18 height 20
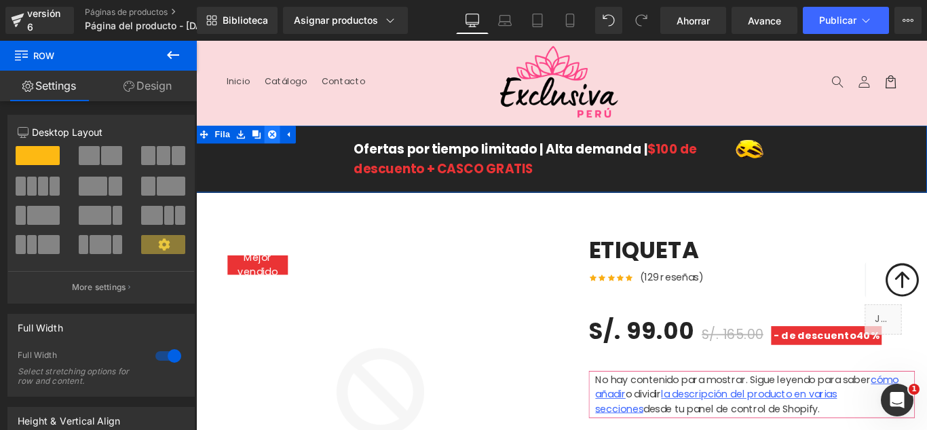
click at [277, 147] on icon at bounding box center [282, 146] width 10 height 10
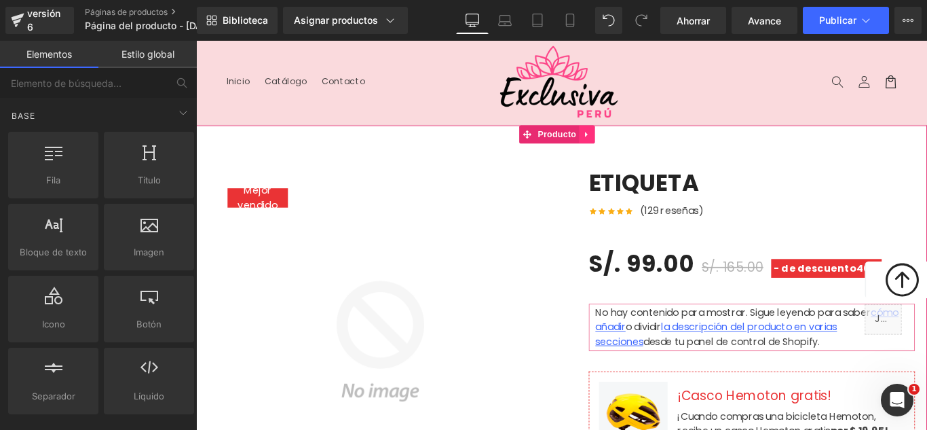
click at [633, 144] on icon at bounding box center [634, 146] width 3 height 6
click at [641, 146] on icon at bounding box center [644, 146] width 10 height 10
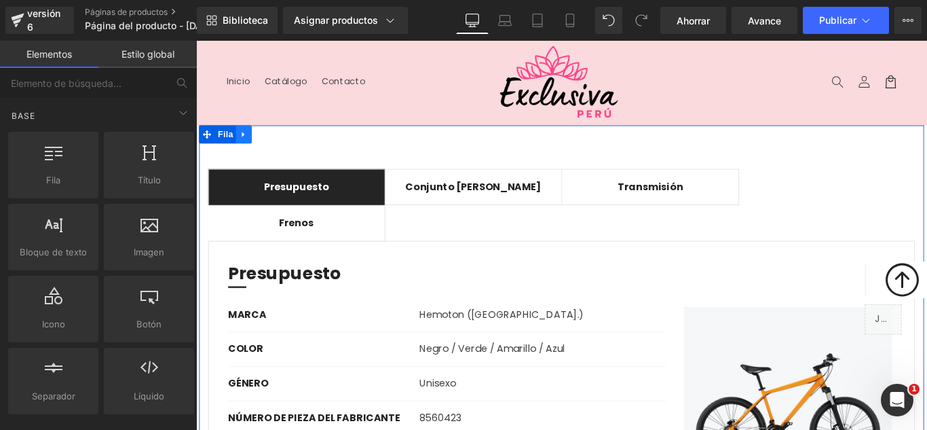
click at [250, 149] on icon at bounding box center [250, 146] width 10 height 10
click at [280, 147] on icon at bounding box center [285, 146] width 10 height 10
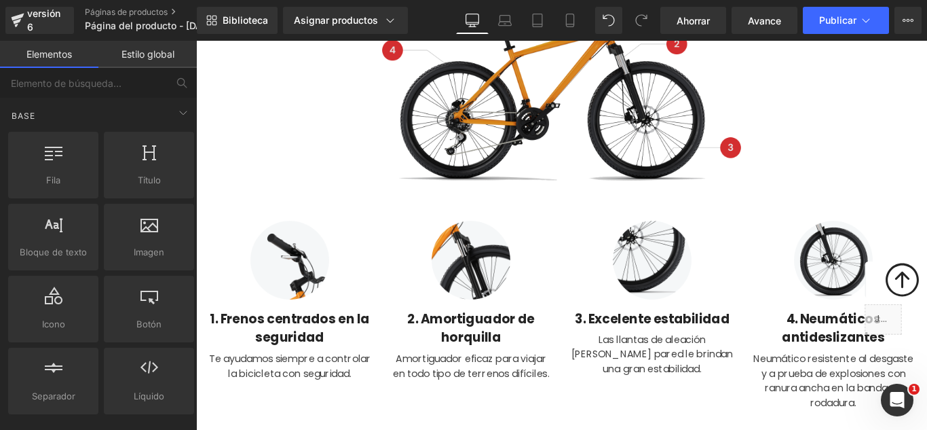
scroll to position [815, 0]
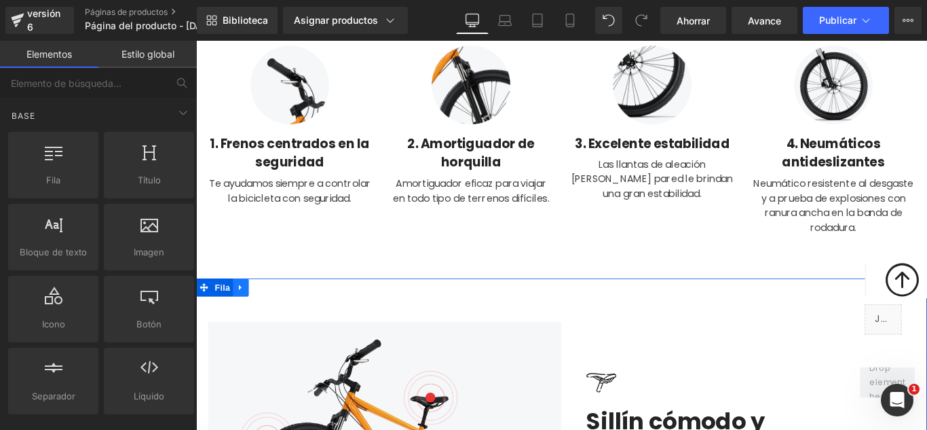
click at [243, 321] on icon at bounding box center [247, 317] width 10 height 10
click at [273, 314] on link at bounding box center [282, 317] width 18 height 20
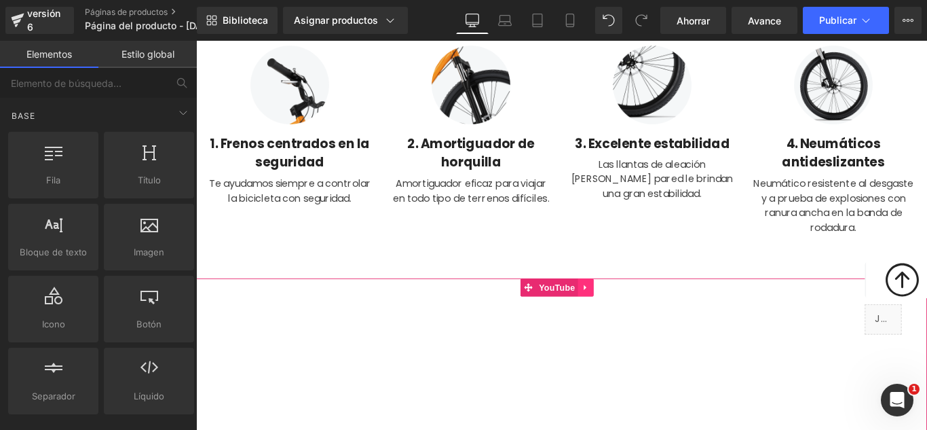
click at [637, 323] on link at bounding box center [634, 317] width 18 height 20
click at [643, 318] on icon at bounding box center [643, 318] width 10 height 10
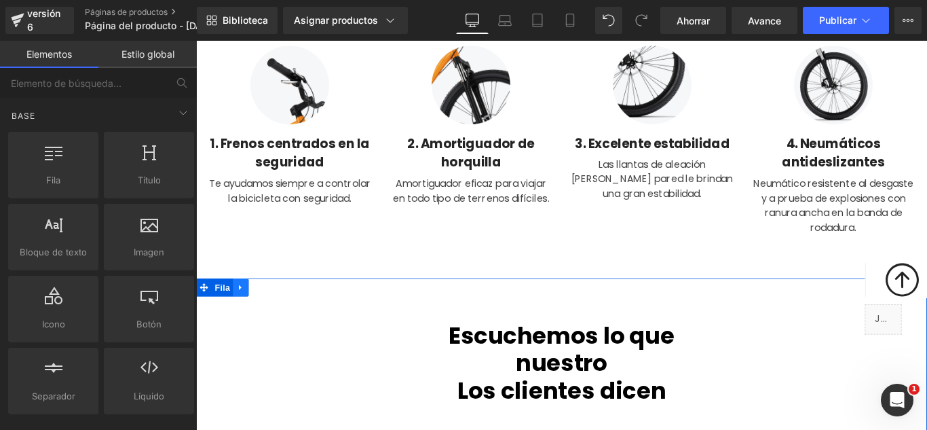
click at [242, 320] on icon at bounding box center [247, 317] width 10 height 10
click at [277, 313] on icon at bounding box center [282, 317] width 10 height 10
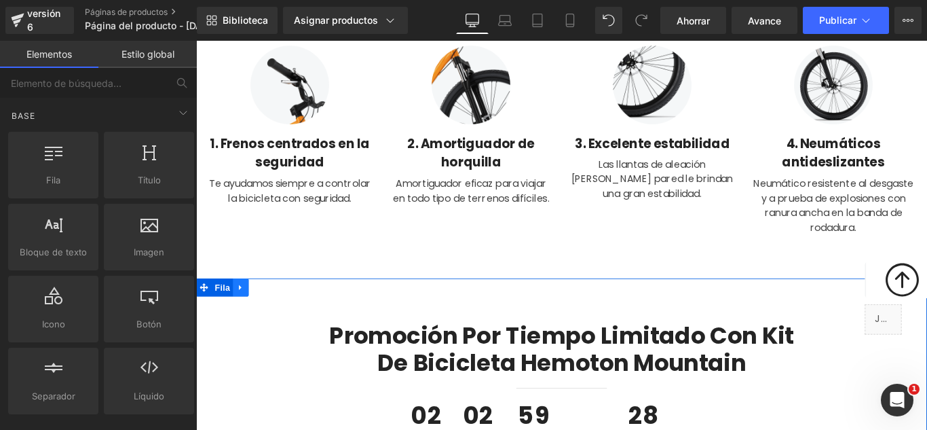
click at [244, 320] on icon at bounding box center [247, 317] width 10 height 10
click at [278, 314] on icon at bounding box center [282, 318] width 10 height 10
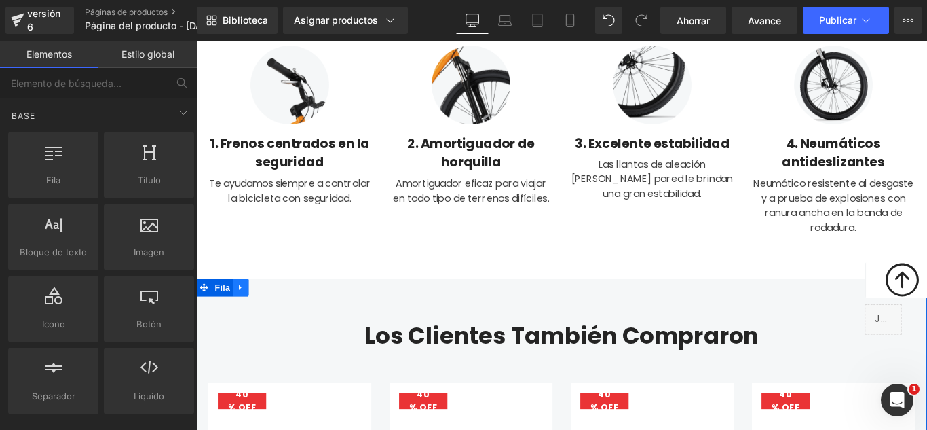
click at [244, 317] on icon at bounding box center [247, 317] width 10 height 10
click at [277, 320] on icon at bounding box center [282, 318] width 10 height 10
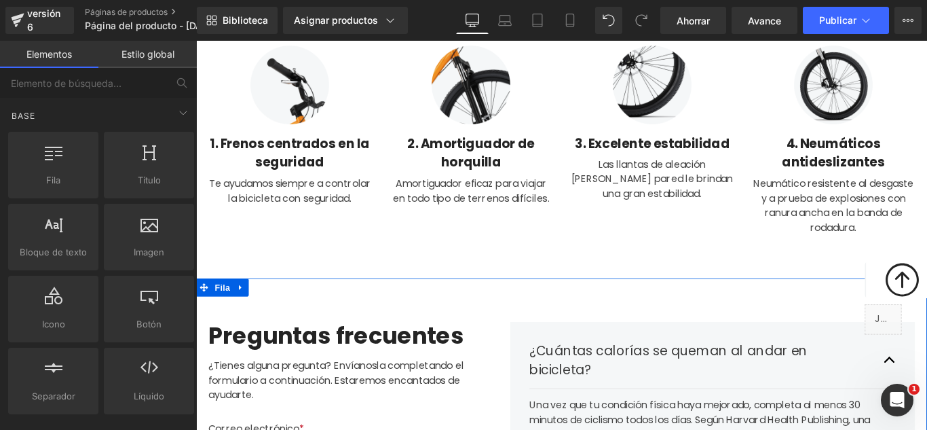
click at [244, 315] on icon at bounding box center [245, 317] width 3 height 6
click at [277, 316] on icon at bounding box center [282, 317] width 10 height 10
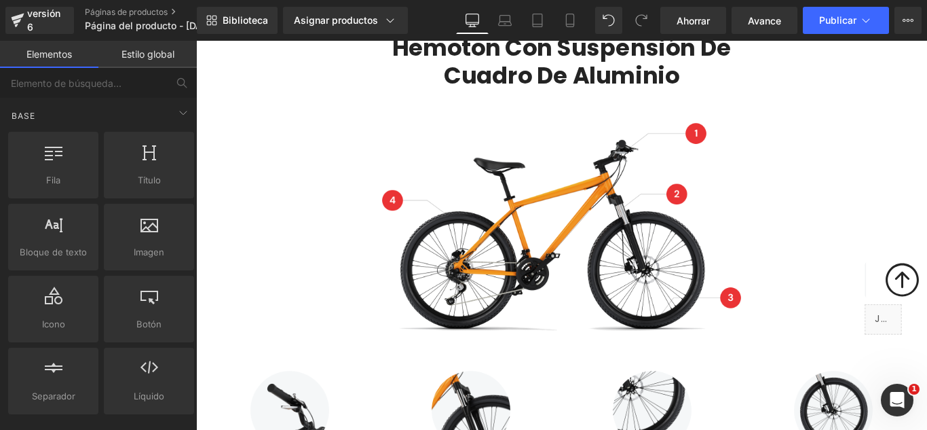
scroll to position [0, 0]
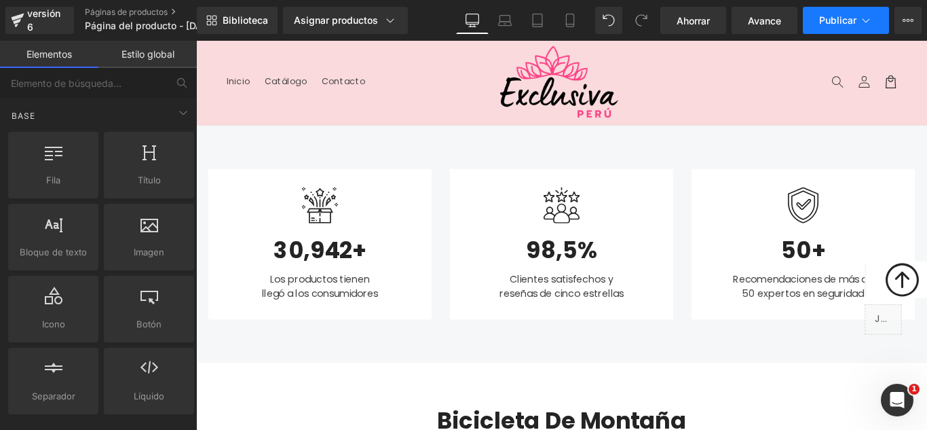
click at [846, 24] on font "Publicar" at bounding box center [837, 20] width 37 height 12
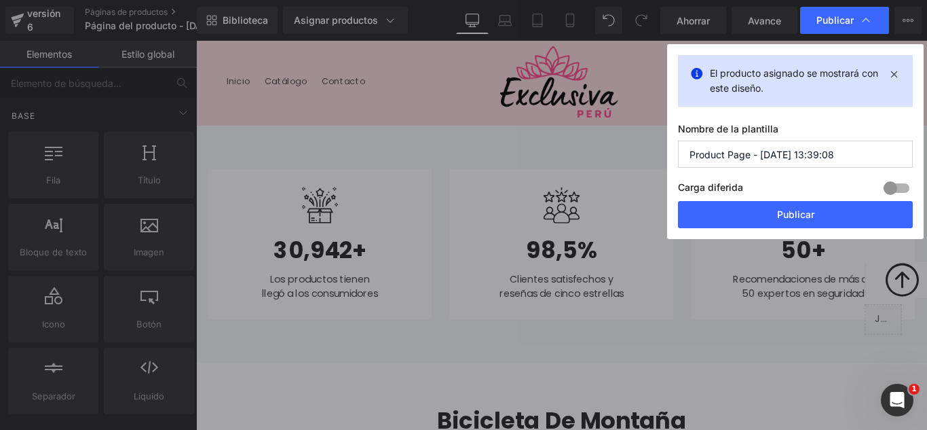
click at [831, 158] on input "Product Page - [DATE] 13:39:08" at bounding box center [795, 154] width 235 height 27
click at [832, 158] on input "Product Page - [DATE] 13:39:08" at bounding box center [795, 154] width 235 height 27
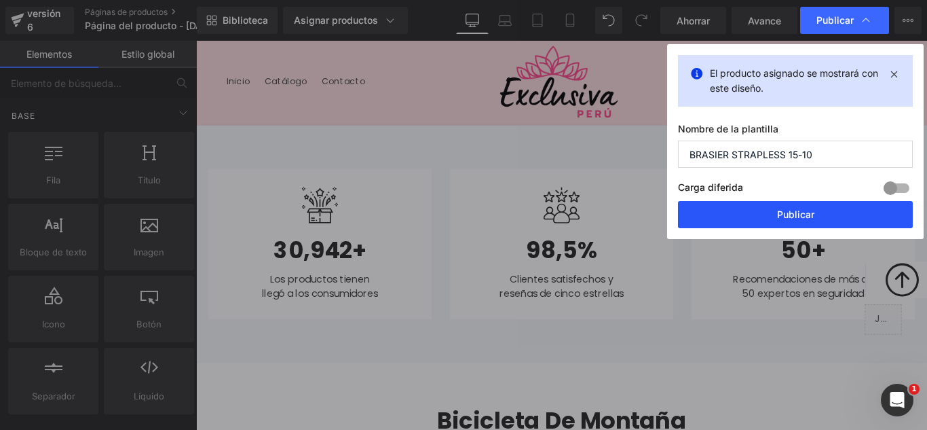
type input "BRASIER STRAPLESS 15-10"
click at [829, 206] on button "Publicar" at bounding box center [795, 214] width 235 height 27
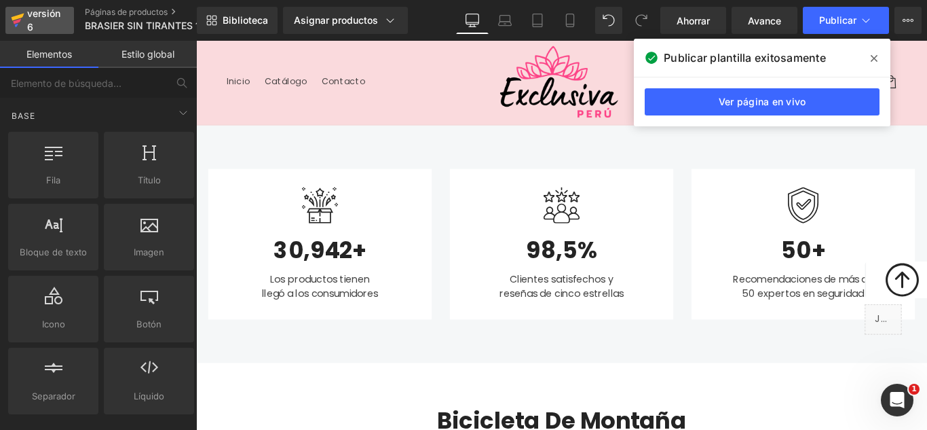
click at [52, 29] on div "versión 6" at bounding box center [44, 20] width 41 height 31
